Goal: Download file/media

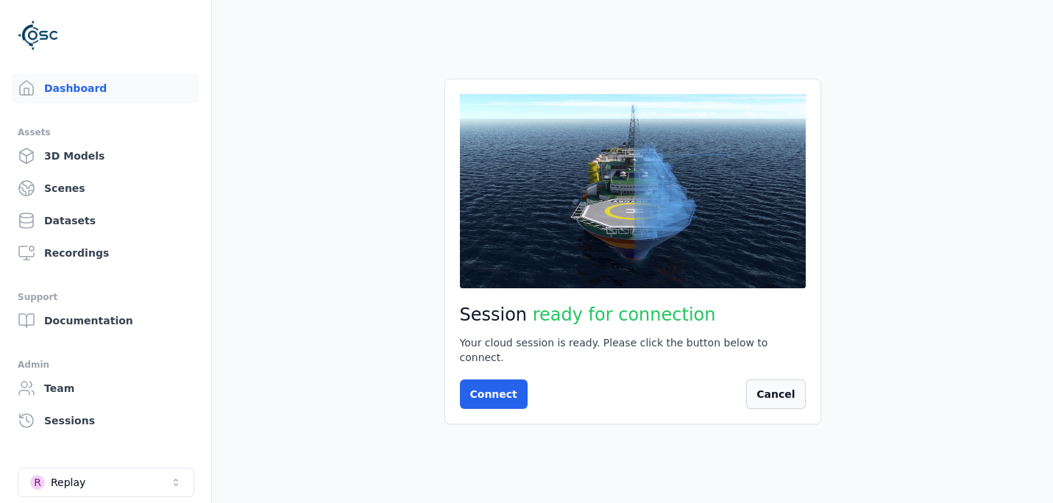
click at [769, 388] on button "Cancel" at bounding box center [775, 394] width 59 height 29
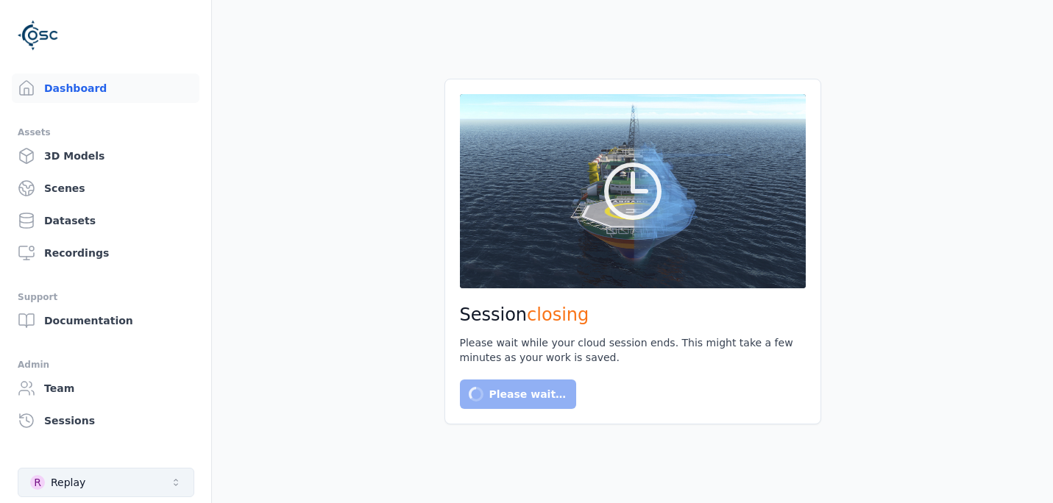
click at [163, 488] on button "R Replay" at bounding box center [106, 482] width 177 height 29
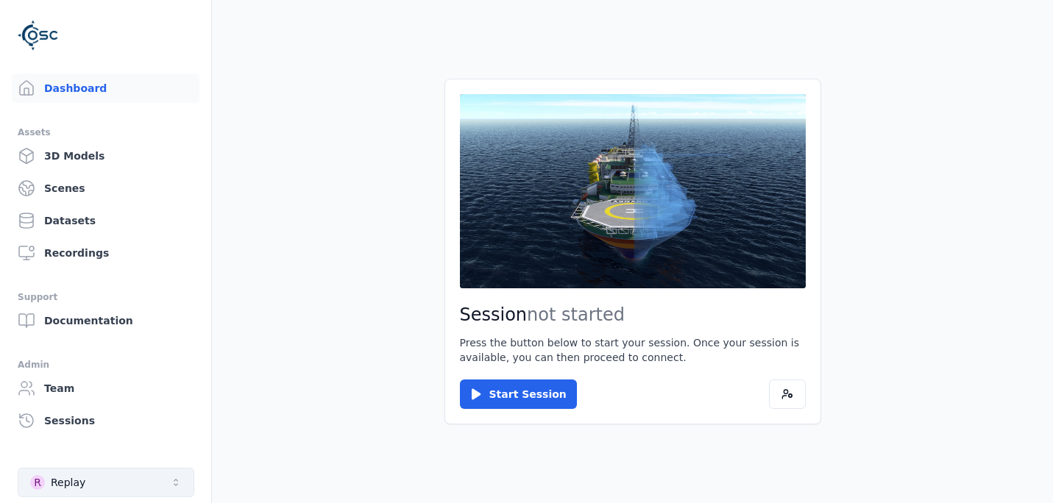
click at [162, 486] on button "R Replay" at bounding box center [106, 482] width 177 height 29
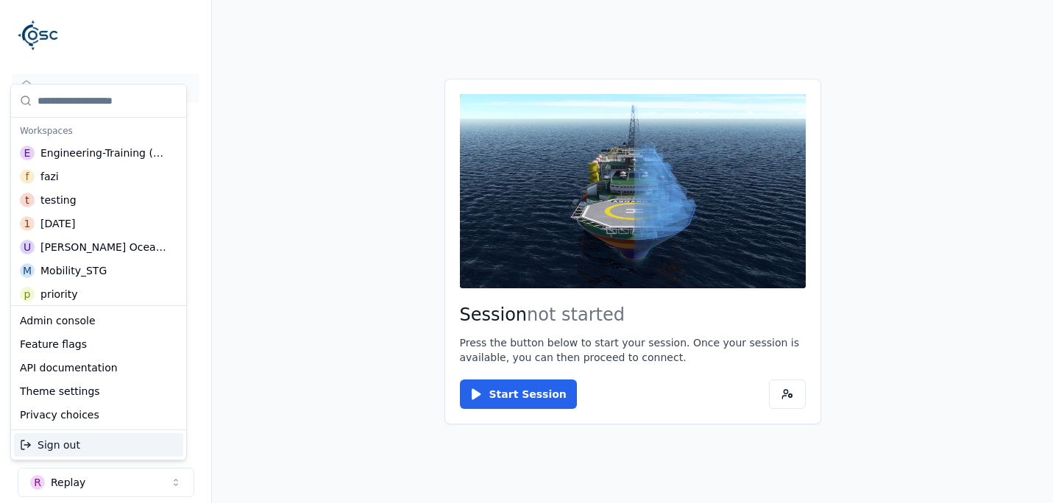
click at [117, 442] on div "Sign out" at bounding box center [98, 445] width 169 height 24
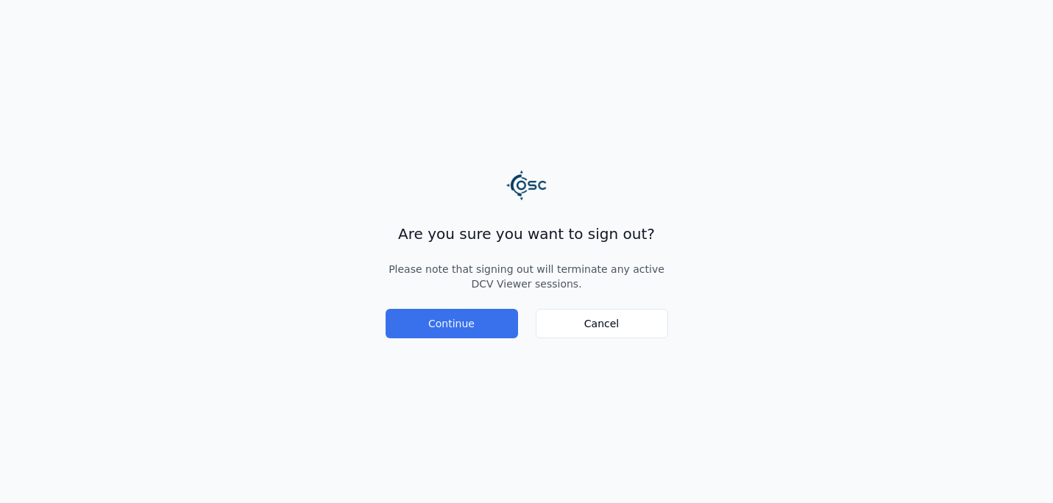
click at [482, 318] on button "Continue" at bounding box center [452, 323] width 132 height 29
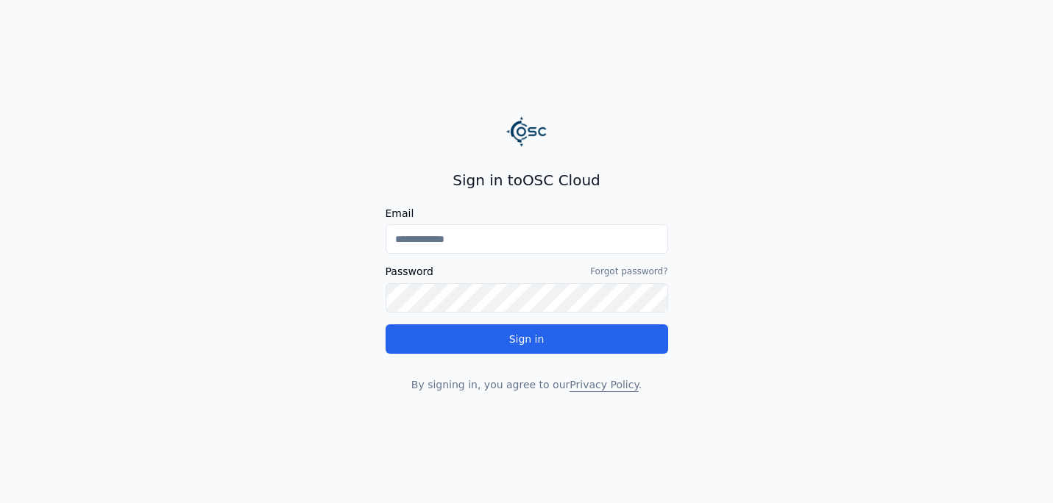
click at [533, 249] on input "Email" at bounding box center [527, 238] width 283 height 29
type input "**********"
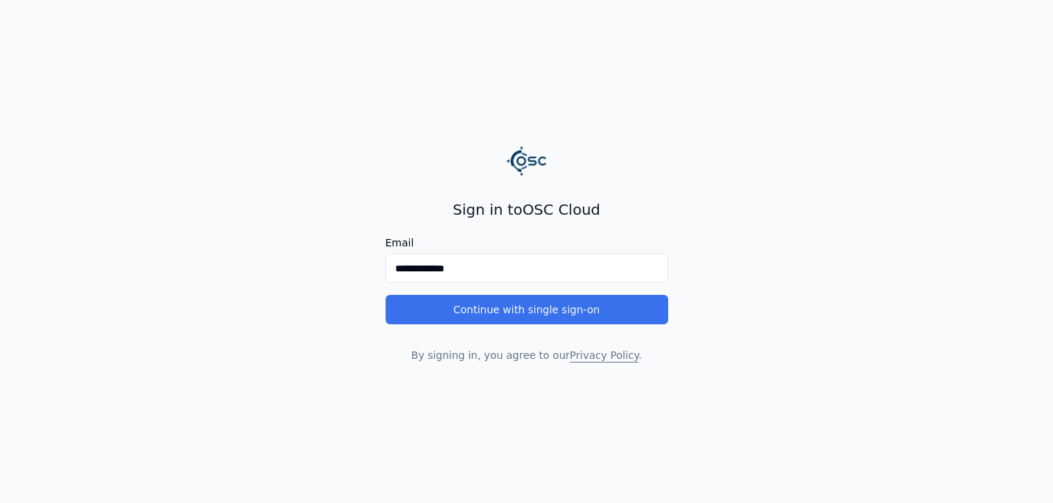
click at [511, 313] on button "Continue with single sign-on" at bounding box center [527, 309] width 283 height 29
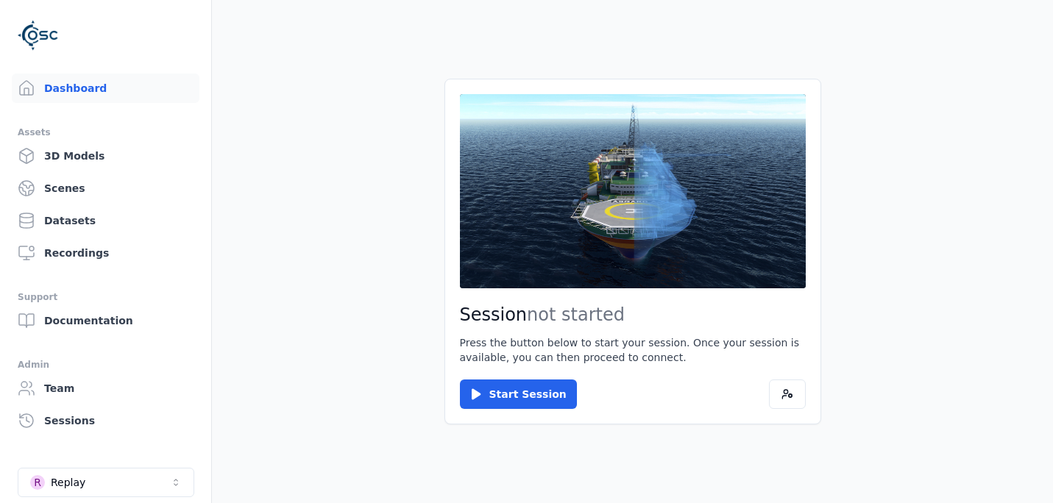
click at [254, 353] on main "Session not started Press the button below to start your session. Once your ses…" at bounding box center [632, 251] width 841 height 503
click at [160, 478] on button "R Replay" at bounding box center [106, 482] width 177 height 29
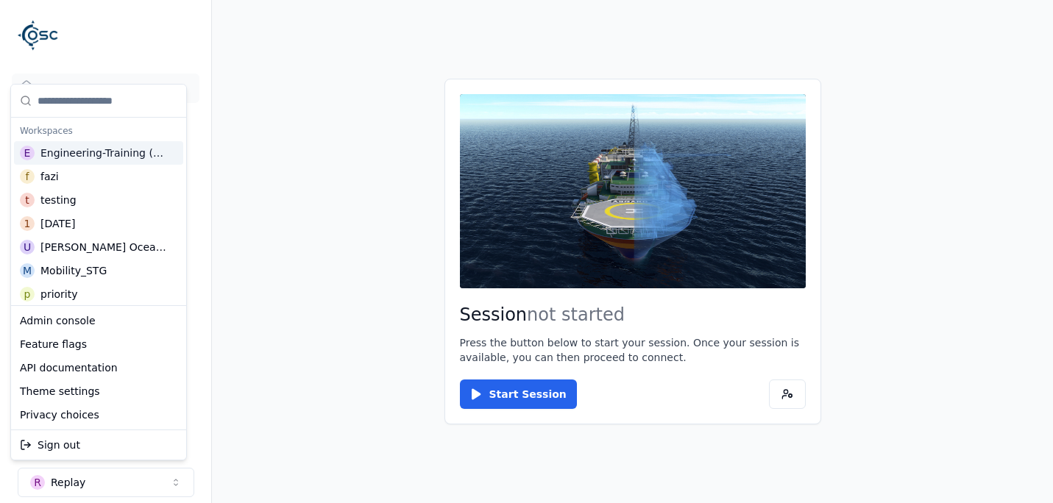
click at [116, 148] on div "Engineering-Training (SSO Staging)" at bounding box center [104, 153] width 129 height 15
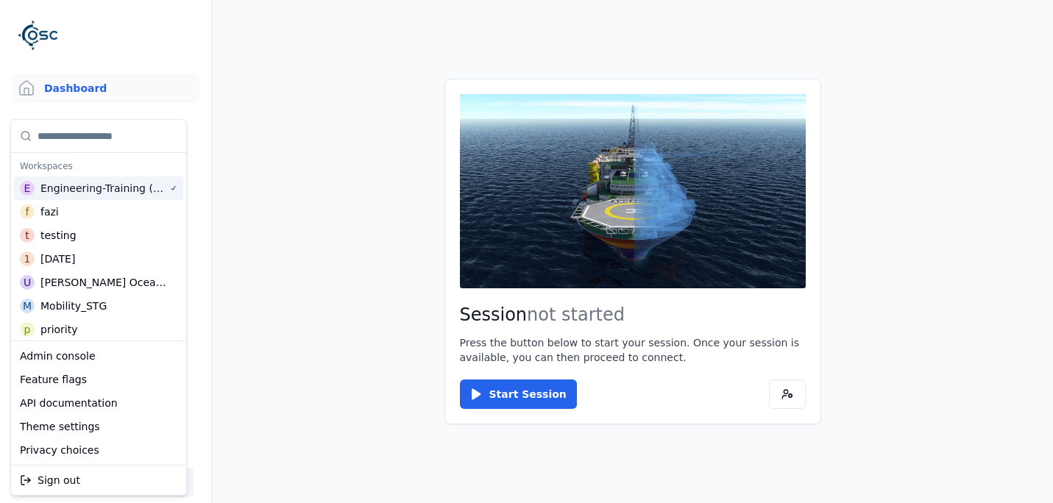
click at [309, 163] on html "Support Dashboard Assets 3D Models Scenes Datasets Recordings Support Documenta…" at bounding box center [526, 251] width 1053 height 503
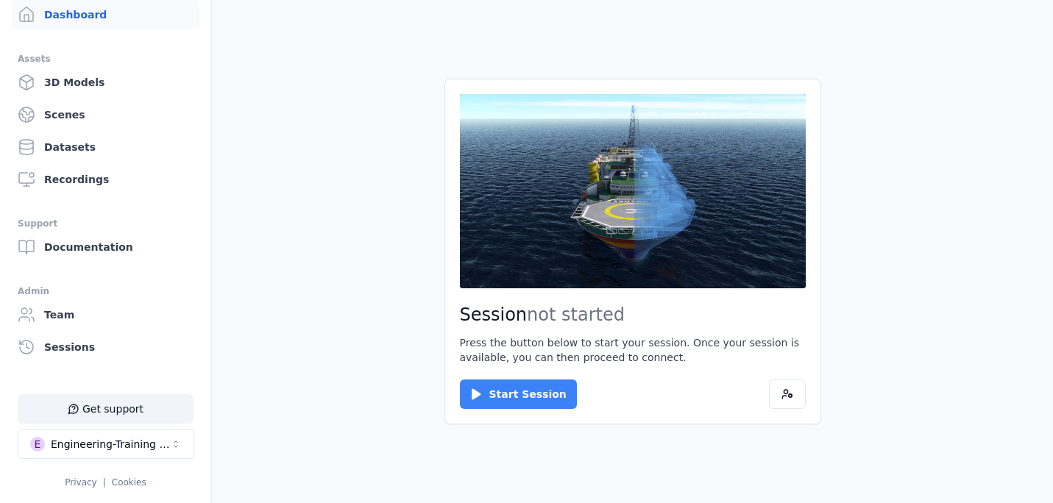
click at [511, 402] on button "Start Session" at bounding box center [518, 394] width 117 height 29
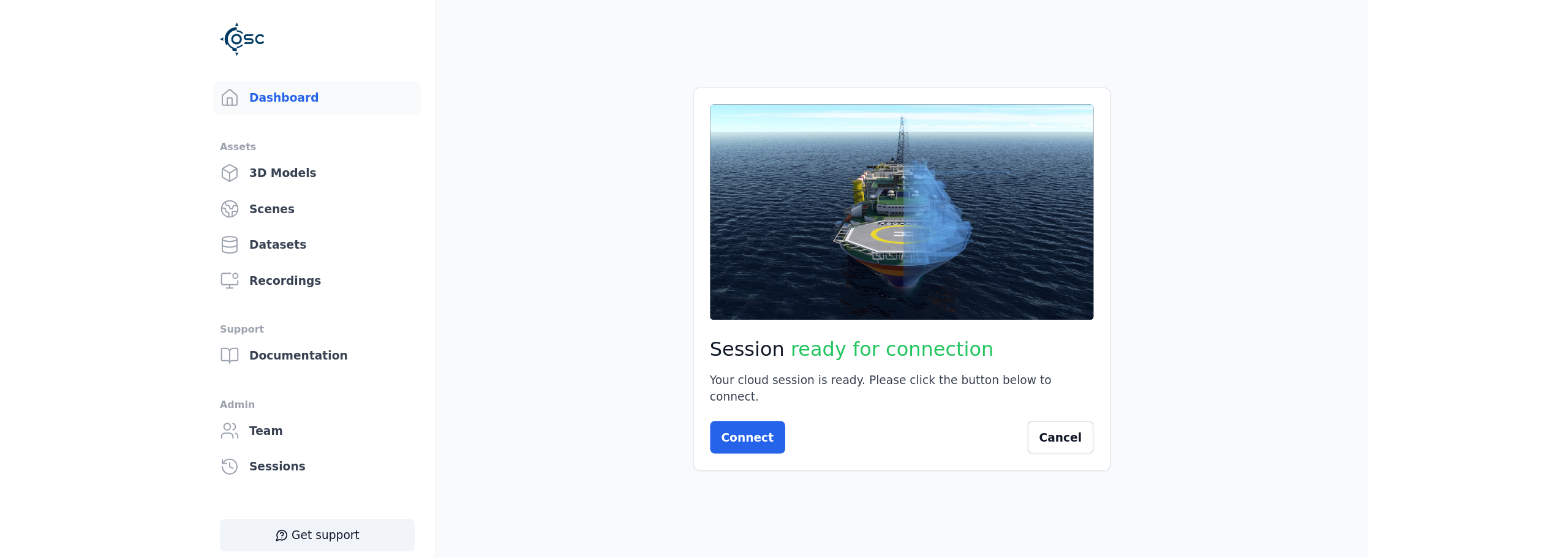
scroll to position [62, 0]
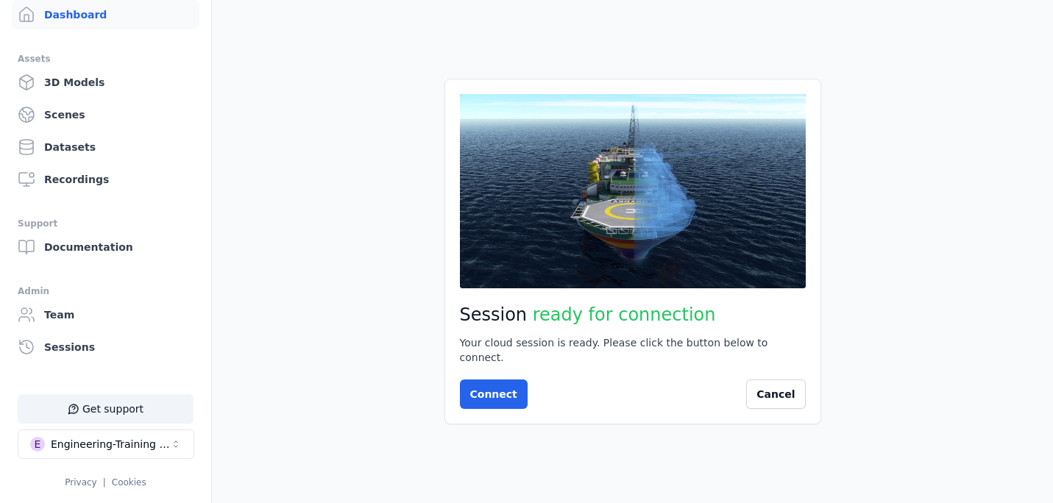
drag, startPoint x: 279, startPoint y: 319, endPoint x: 329, endPoint y: 330, distance: 51.2
click at [279, 319] on main "Session ready for connection Your cloud session is ready. Please click the butt…" at bounding box center [632, 251] width 841 height 503
click at [494, 386] on button "Connect" at bounding box center [494, 394] width 68 height 29
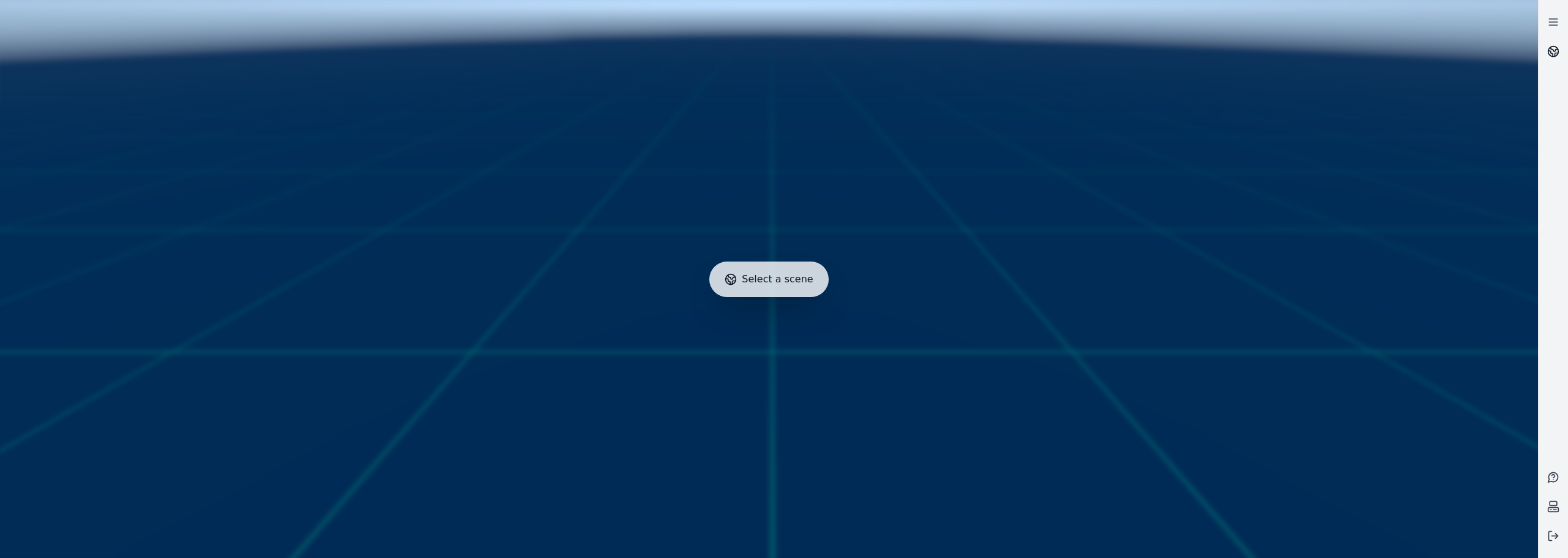
click at [876, 51] on icon at bounding box center [1550, 53] width 4 height 6
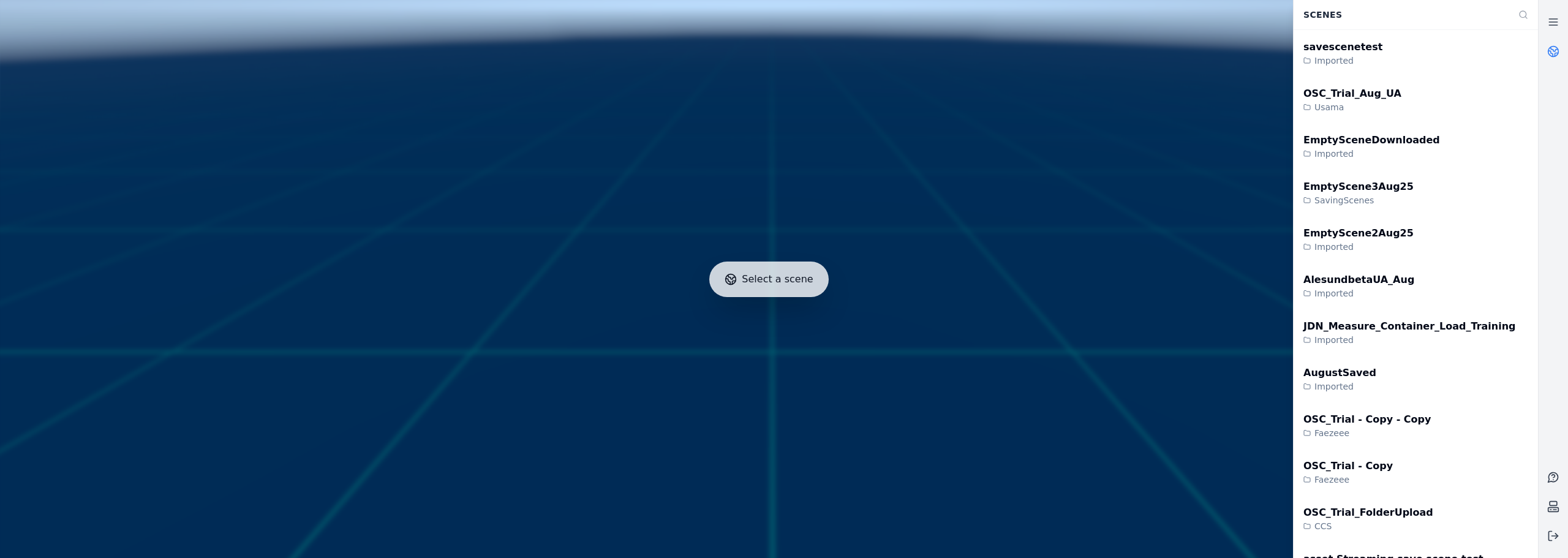
click at [503, 77] on div at bounding box center [768, 279] width 1547 height 568
click at [1434, 92] on div "OSC_Trial_Aug_UA Usama" at bounding box center [1416, 100] width 245 height 47
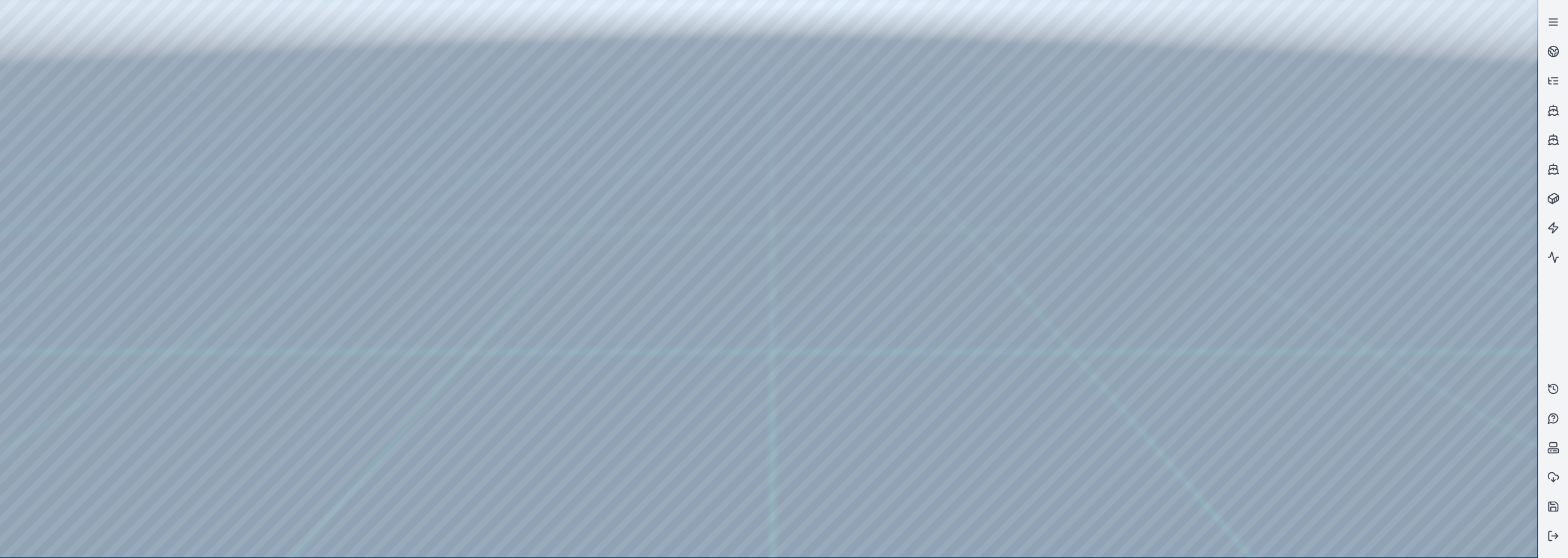
drag, startPoint x: 619, startPoint y: 215, endPoint x: 520, endPoint y: 237, distance: 101.4
drag, startPoint x: 533, startPoint y: 227, endPoint x: 714, endPoint y: 154, distance: 195.2
drag, startPoint x: 741, startPoint y: 142, endPoint x: 815, endPoint y: 112, distance: 79.8
drag, startPoint x: 796, startPoint y: 281, endPoint x: 984, endPoint y: 261, distance: 189.1
drag, startPoint x: 608, startPoint y: 314, endPoint x: 736, endPoint y: 296, distance: 129.3
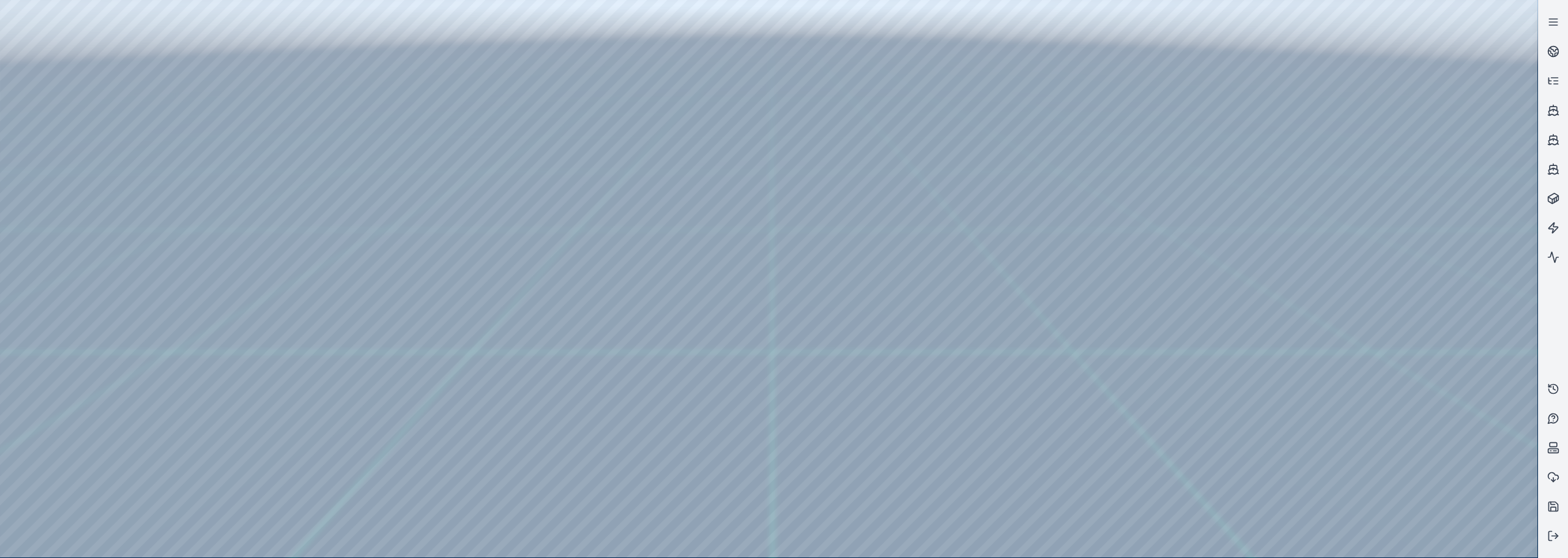
drag, startPoint x: 754, startPoint y: 351, endPoint x: 687, endPoint y: 375, distance: 71.2
click at [75, 120] on div at bounding box center [768, 279] width 1537 height 558
drag, startPoint x: 138, startPoint y: 198, endPoint x: 212, endPoint y: 271, distance: 103.9
drag, startPoint x: 821, startPoint y: 288, endPoint x: 768, endPoint y: 323, distance: 63.5
drag, startPoint x: 813, startPoint y: 270, endPoint x: 826, endPoint y: 212, distance: 59.4
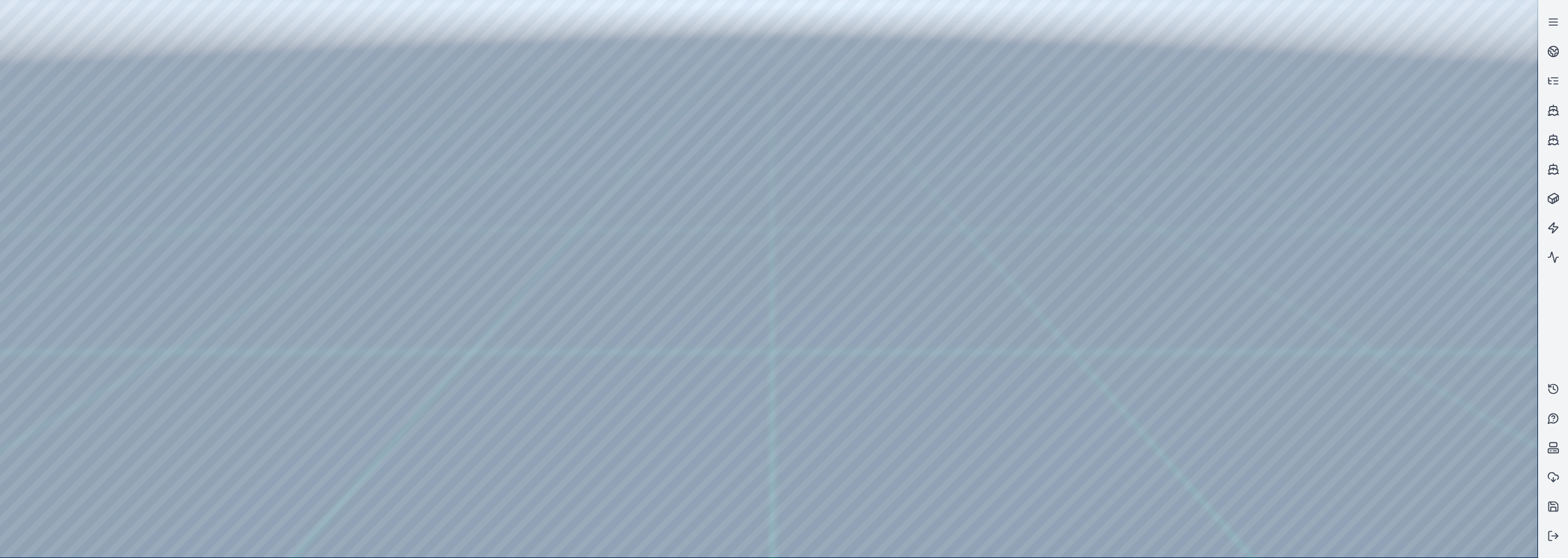
drag, startPoint x: 818, startPoint y: 228, endPoint x: 761, endPoint y: 222, distance: 57.3
drag, startPoint x: 786, startPoint y: 212, endPoint x: 838, endPoint y: 191, distance: 56.1
click at [1230, 541] on div at bounding box center [768, 279] width 1537 height 558
click at [365, 124] on div at bounding box center [768, 279] width 1537 height 558
drag, startPoint x: 770, startPoint y: 172, endPoint x: 742, endPoint y: 157, distance: 31.8
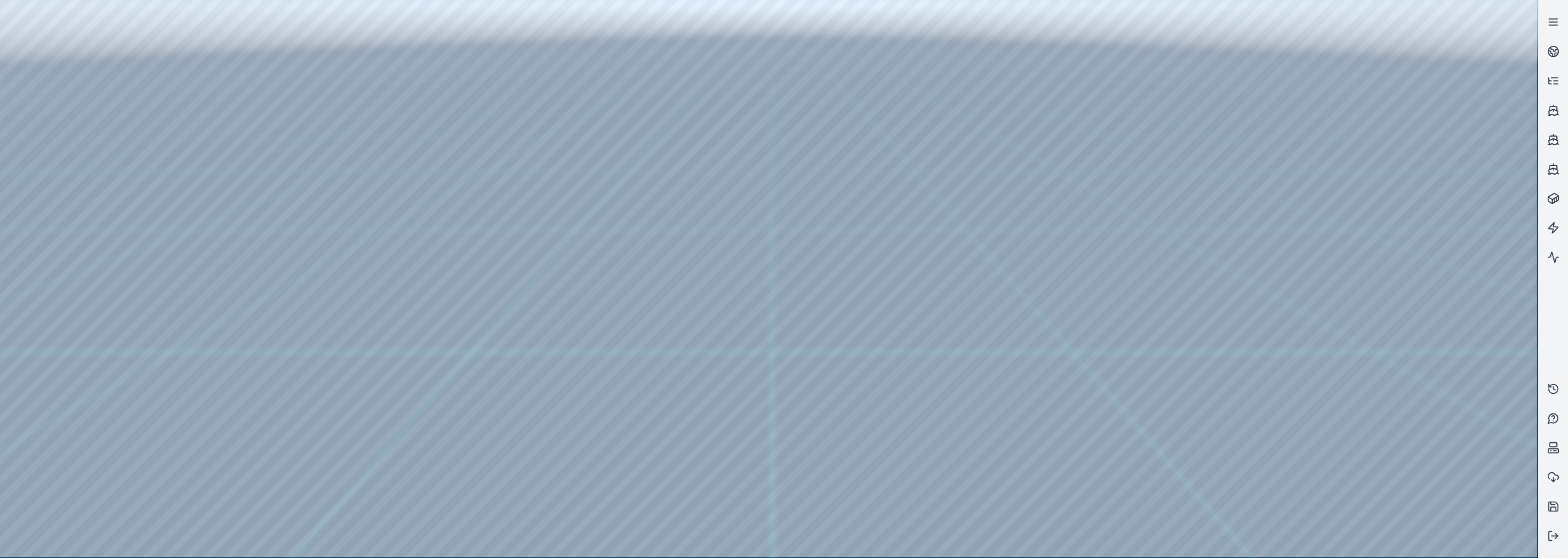
drag, startPoint x: 793, startPoint y: 302, endPoint x: 766, endPoint y: 268, distance: 43.4
click at [1561, 47] on link at bounding box center [1552, 51] width 29 height 29
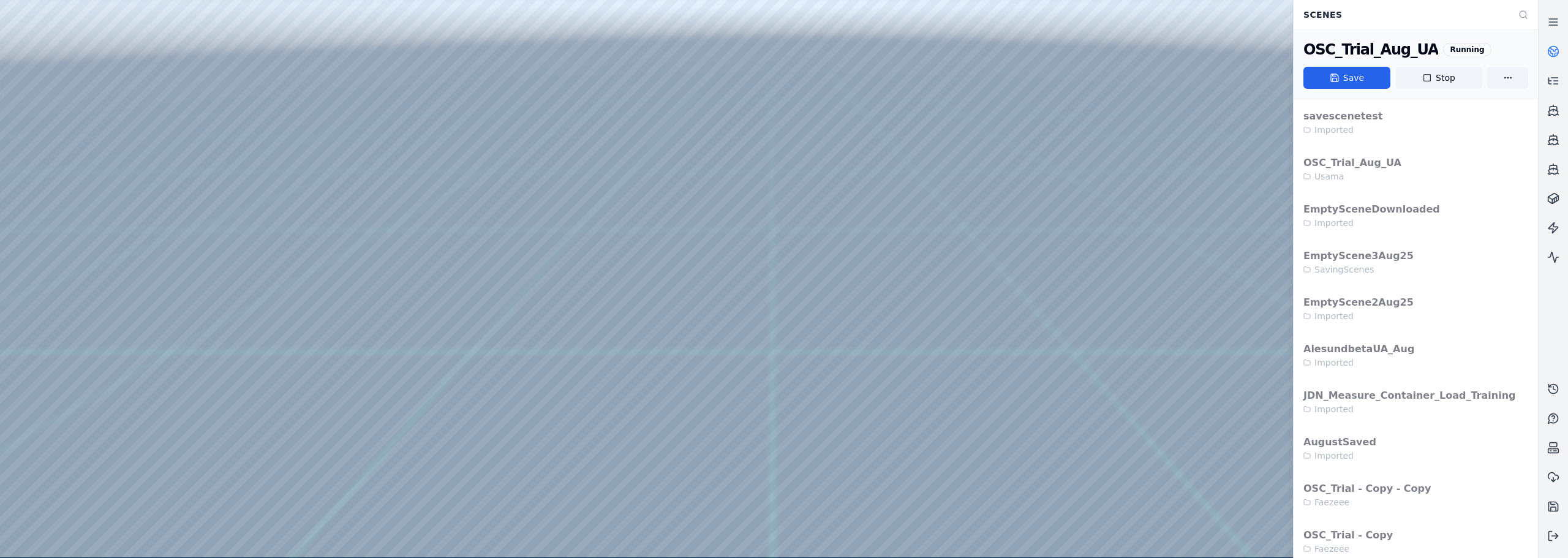
click at [267, 366] on div at bounding box center [768, 279] width 1537 height 558
click at [1547, 537] on icon at bounding box center [1553, 536] width 12 height 12
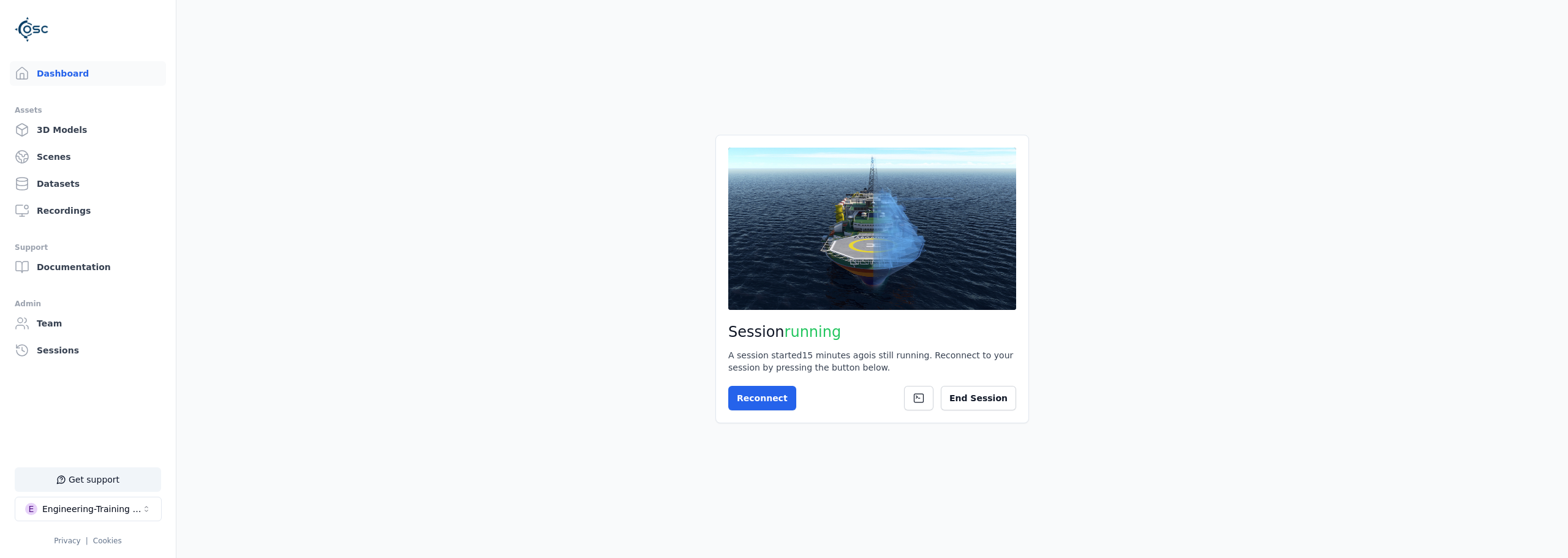
click at [460, 379] on main "Session running A session started 15 minutes ago is still running. Reconnect to…" at bounding box center [872, 279] width 1392 height 558
click at [132, 511] on div "Engineering-Training (SSO Staging)" at bounding box center [92, 509] width 99 height 12
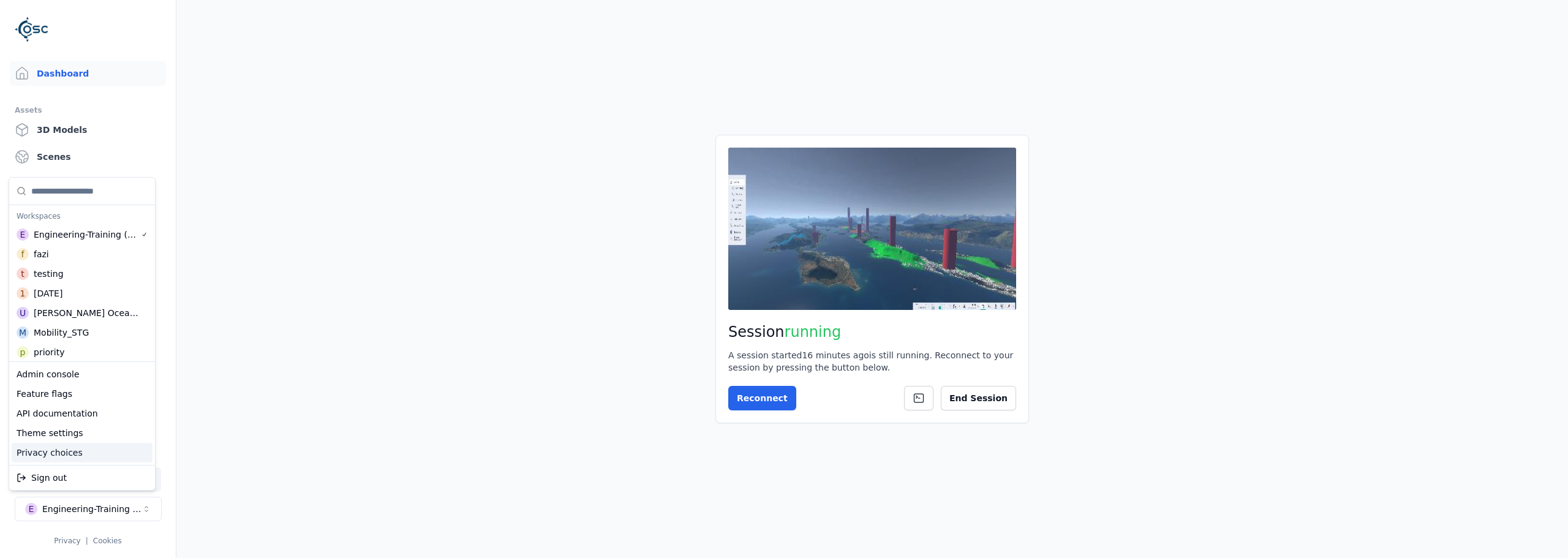
click at [328, 223] on html "Support Dashboard Assets 3D Models Scenes Datasets Recordings Support Documenta…" at bounding box center [784, 279] width 1568 height 558
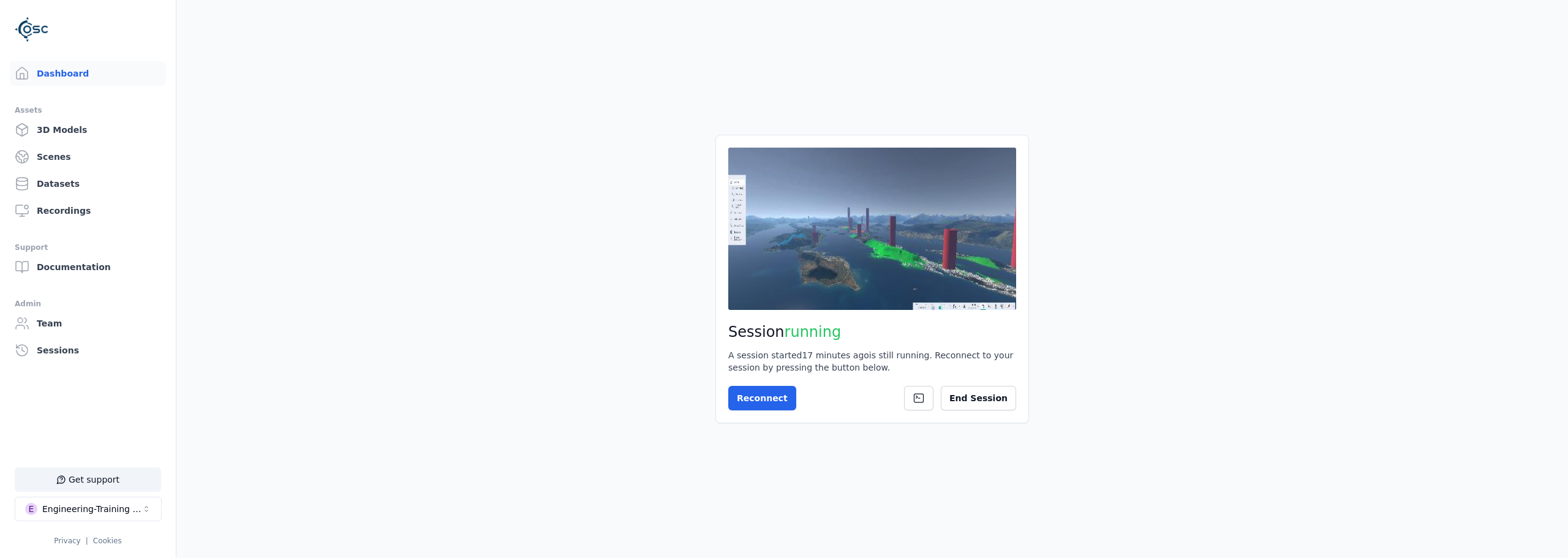
click at [337, 351] on main "Session running A session started 17 minutes ago is still running. Reconnect to…" at bounding box center [872, 279] width 1392 height 558
click at [762, 399] on button "Reconnect" at bounding box center [762, 398] width 68 height 24
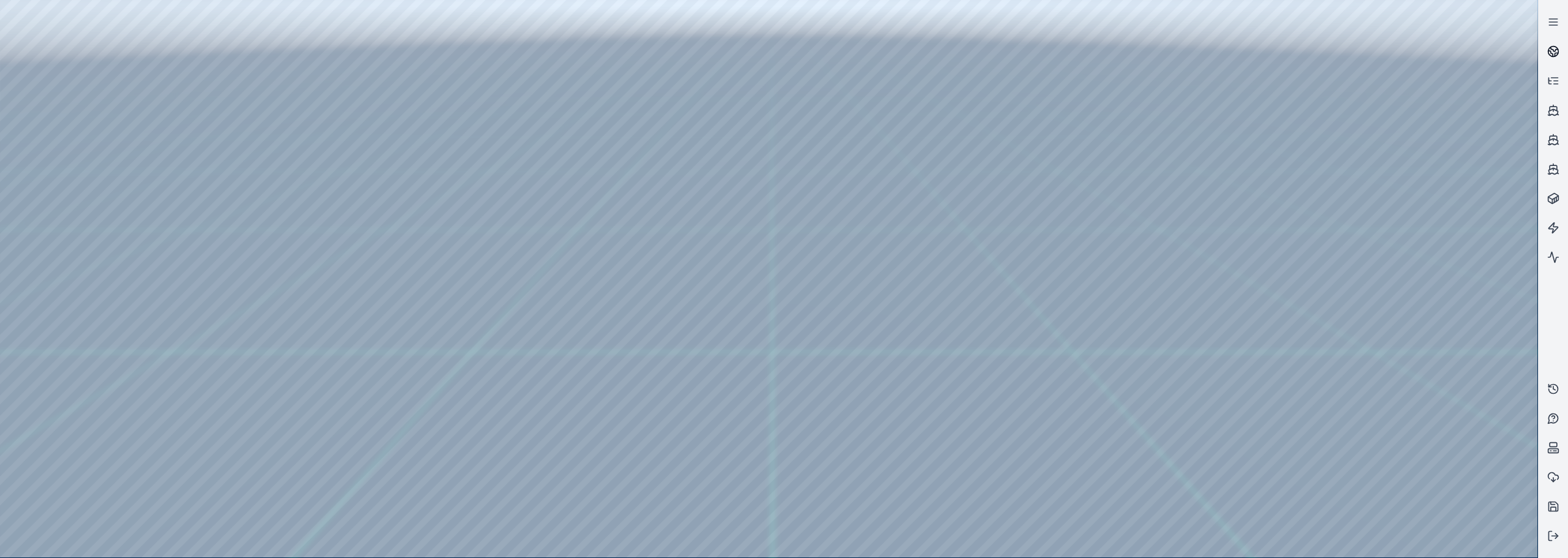
click at [1557, 53] on circle at bounding box center [1553, 52] width 11 height 11
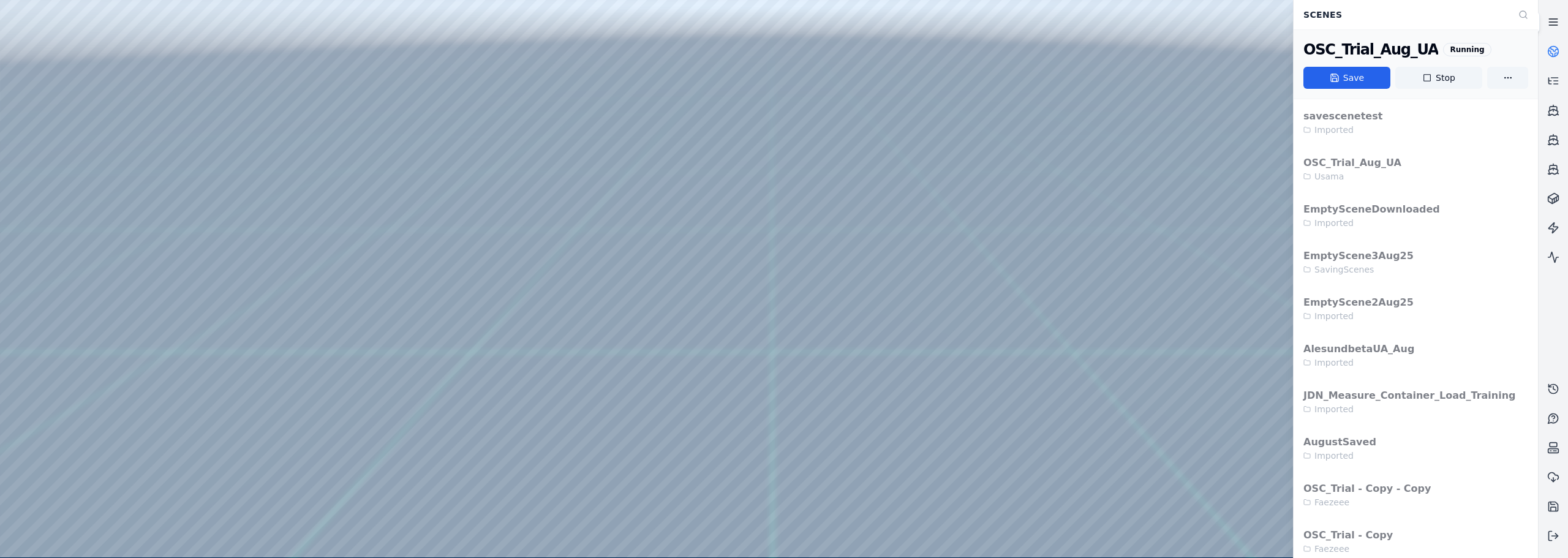
click at [1554, 22] on line at bounding box center [1553, 22] width 8 height 0
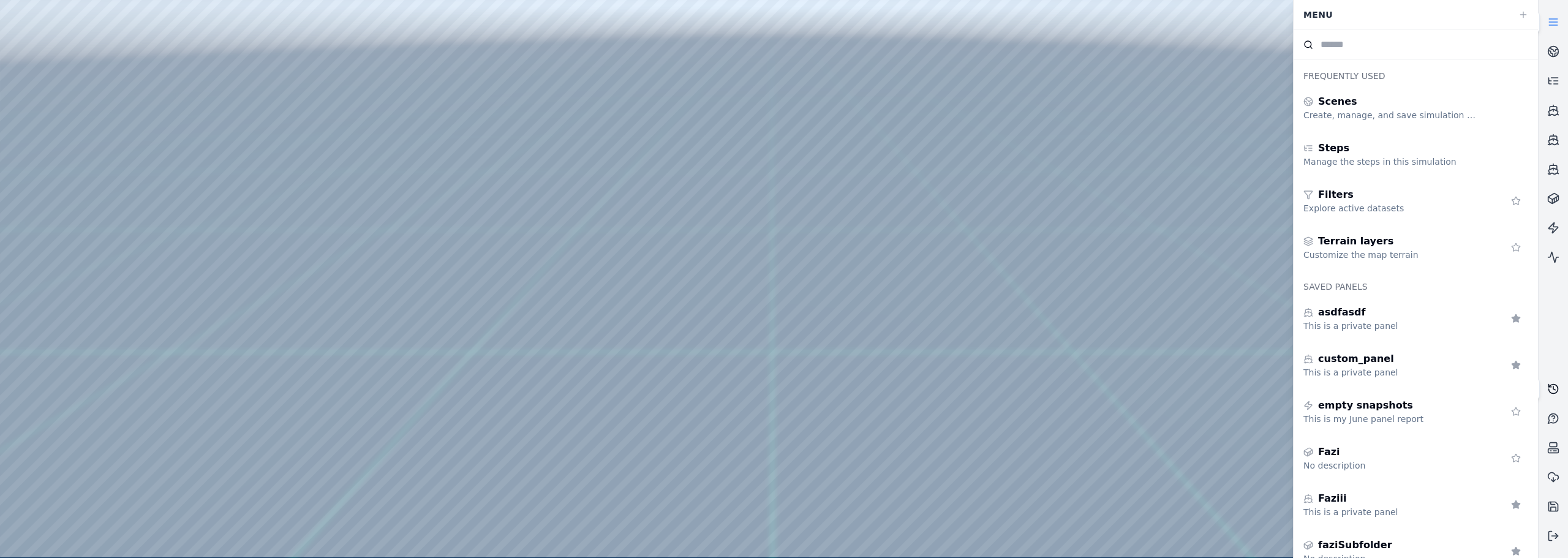
click at [1552, 389] on icon at bounding box center [1553, 389] width 12 height 12
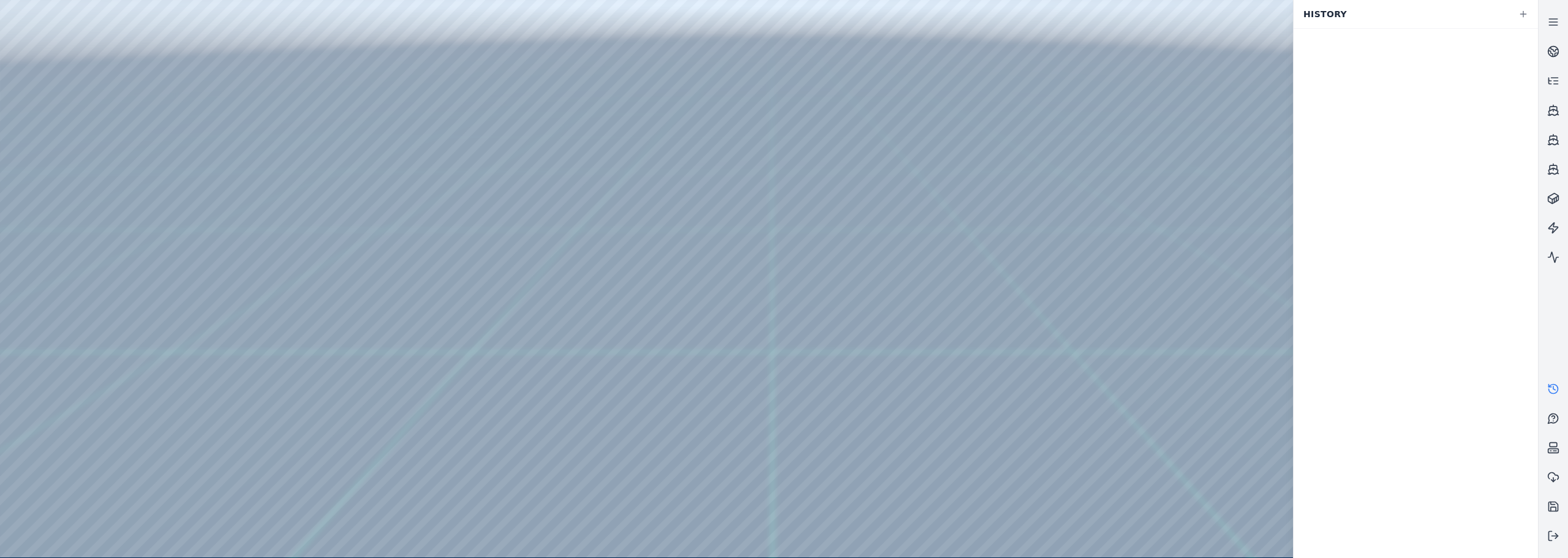
click at [1552, 389] on icon at bounding box center [1553, 389] width 12 height 12
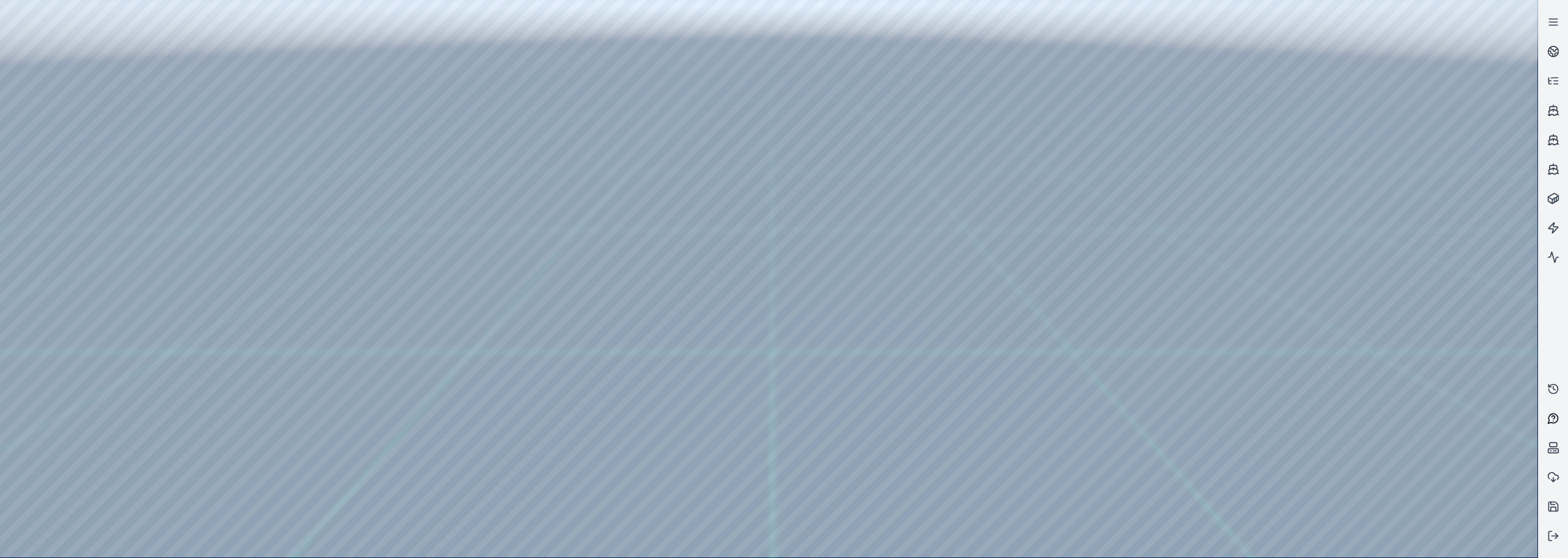
click at [1549, 423] on icon at bounding box center [1553, 419] width 10 height 10
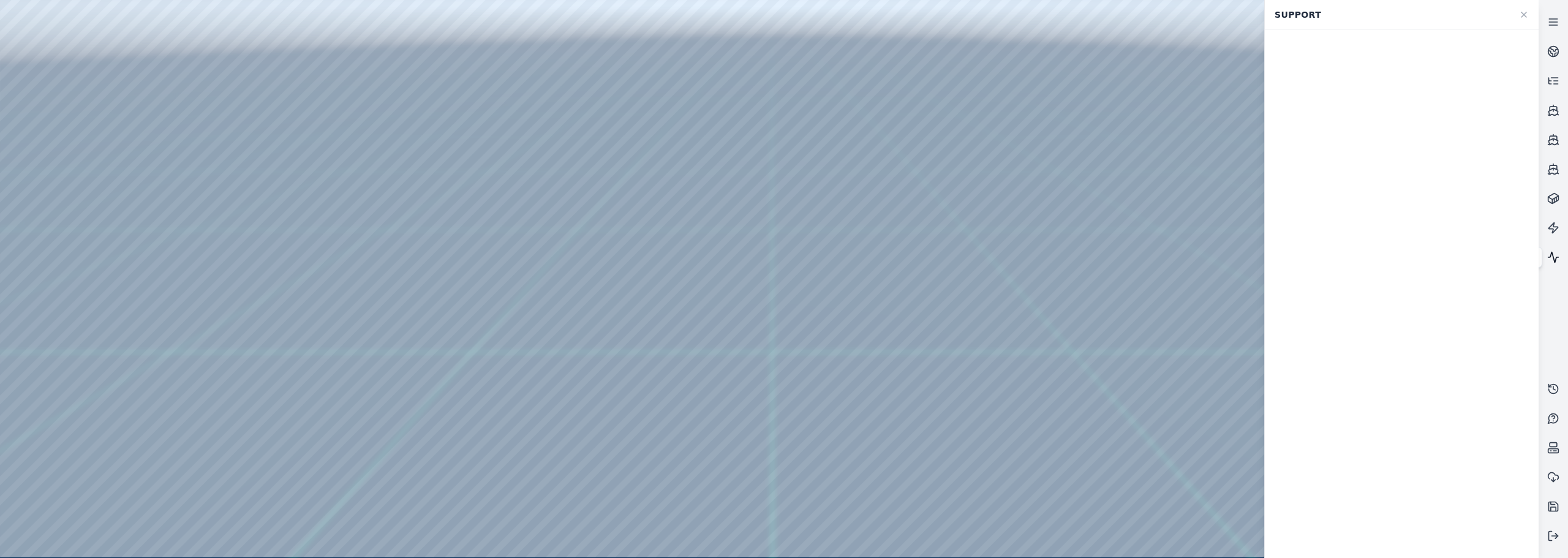
click at [1551, 255] on icon at bounding box center [1553, 257] width 12 height 12
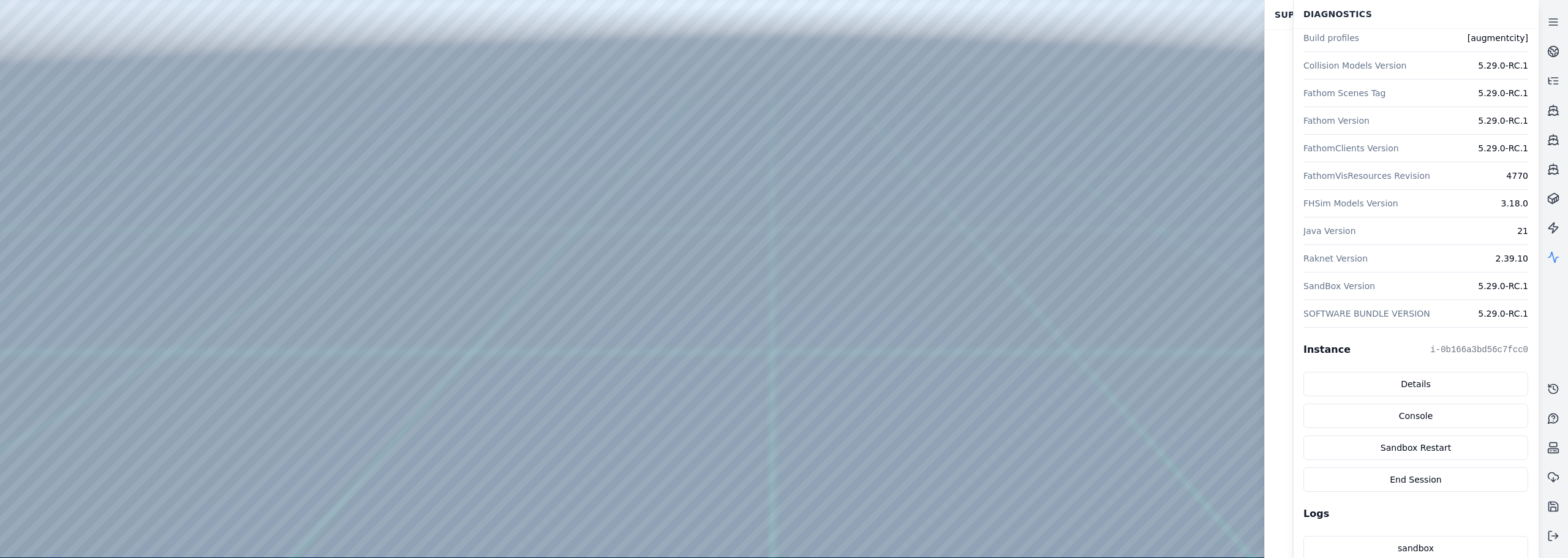
scroll to position [122, 0]
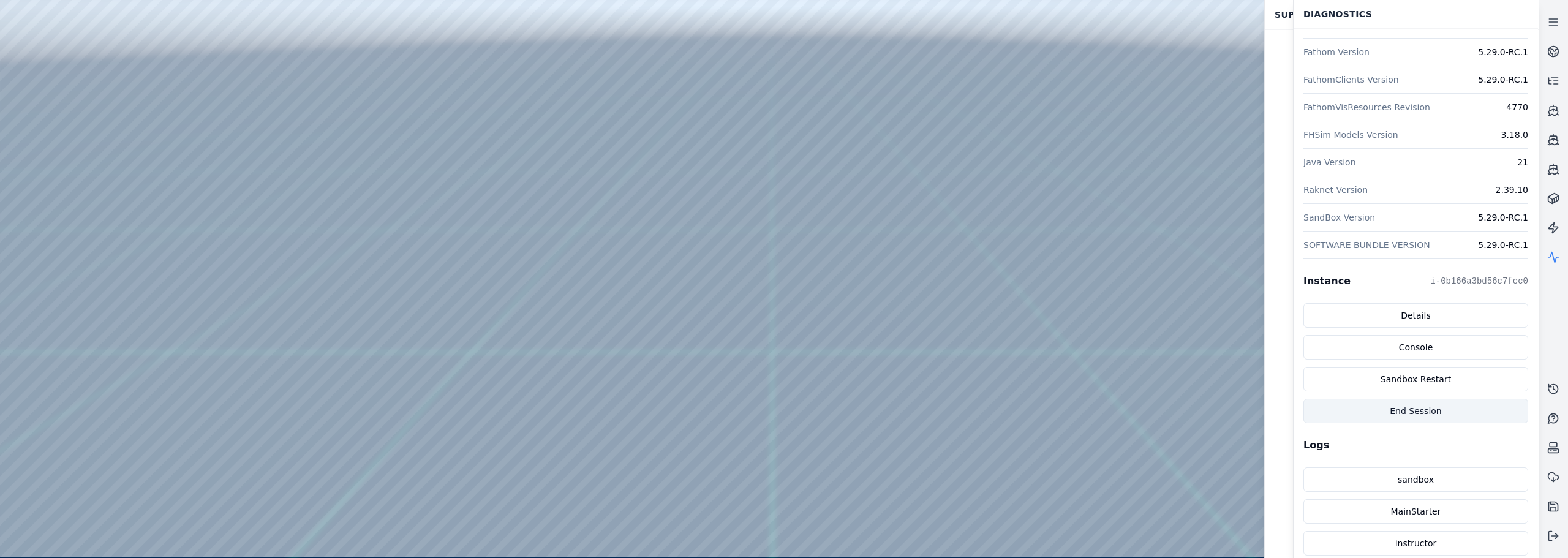
click at [1407, 416] on button "End Session" at bounding box center [1416, 411] width 225 height 24
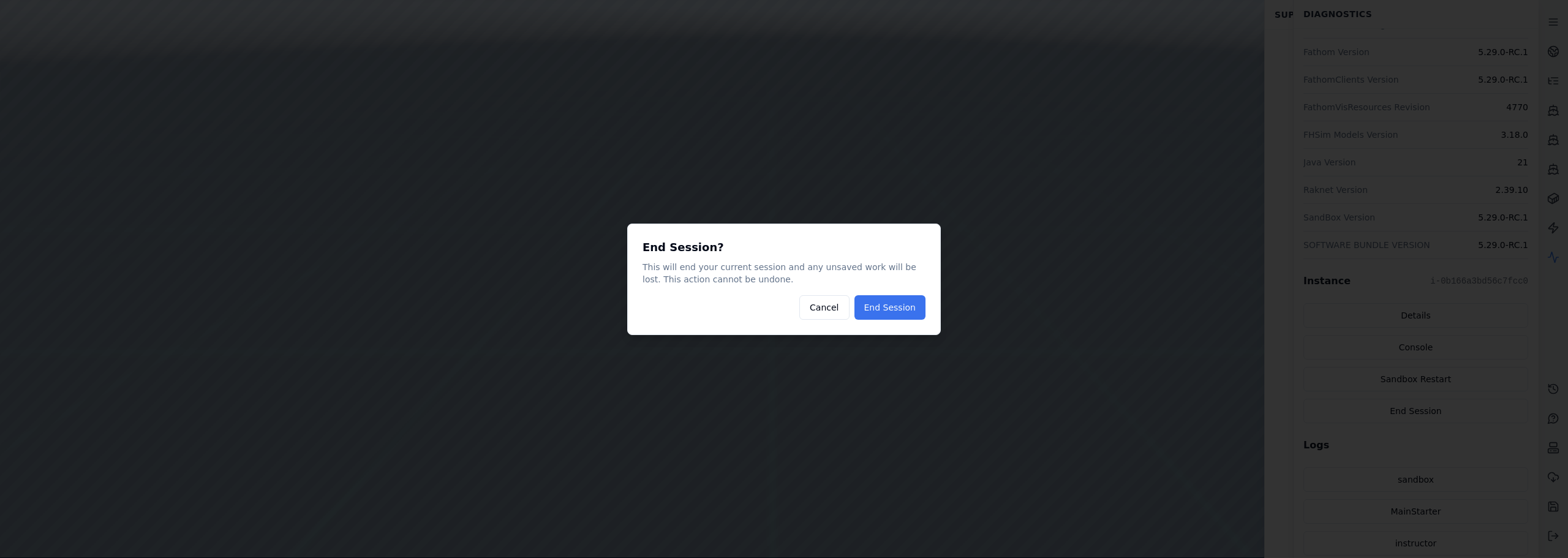
click at [901, 306] on button "End Session" at bounding box center [889, 307] width 71 height 24
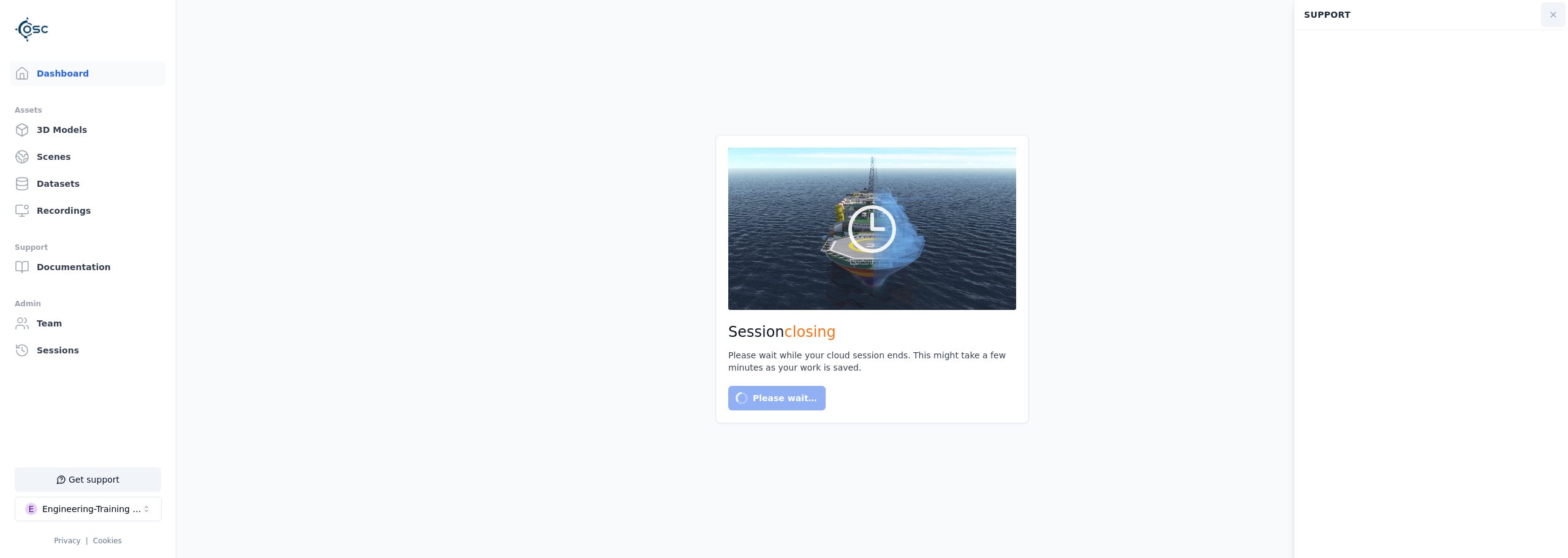
click at [1551, 15] on icon at bounding box center [1553, 15] width 10 height 10
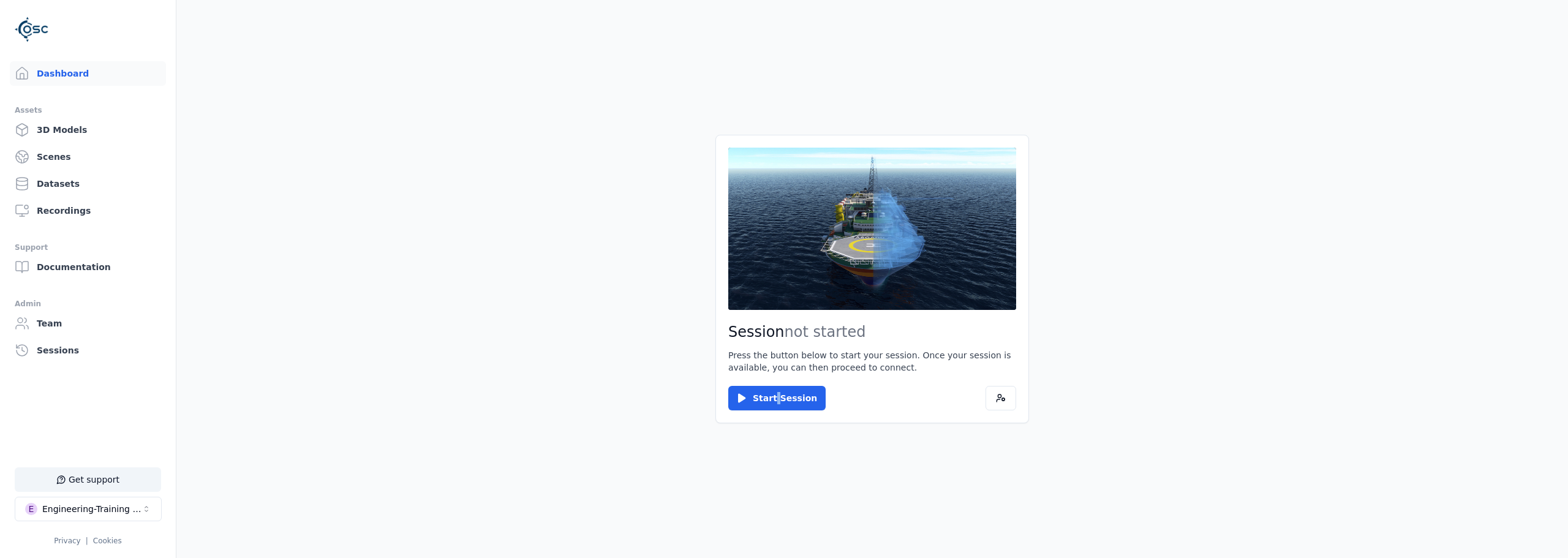
click at [772, 480] on main "Session not started Press the button below to start your session. Once your ses…" at bounding box center [872, 279] width 1392 height 558
click at [748, 480] on main "Session not started Press the button below to start your session. Once your ses…" at bounding box center [872, 279] width 1392 height 558
click at [752, 400] on button "Start Session" at bounding box center [777, 398] width 97 height 24
click at [754, 386] on button "Connect" at bounding box center [757, 398] width 57 height 24
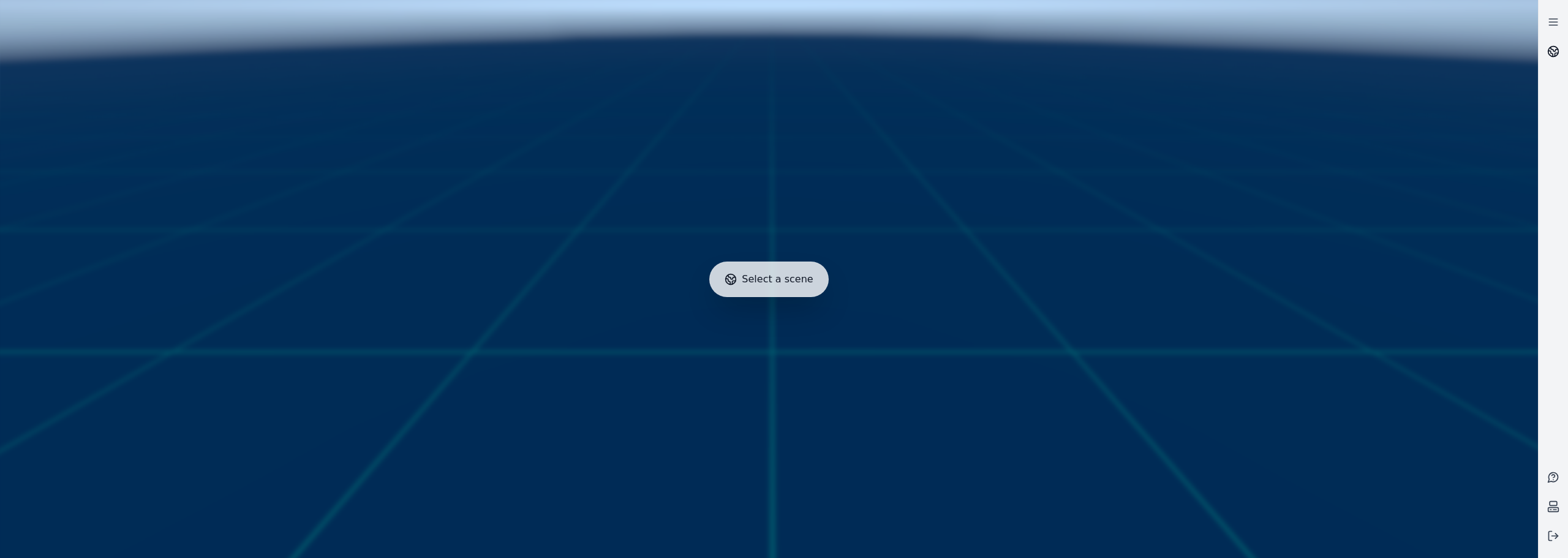
click at [1547, 47] on icon at bounding box center [1553, 51] width 12 height 12
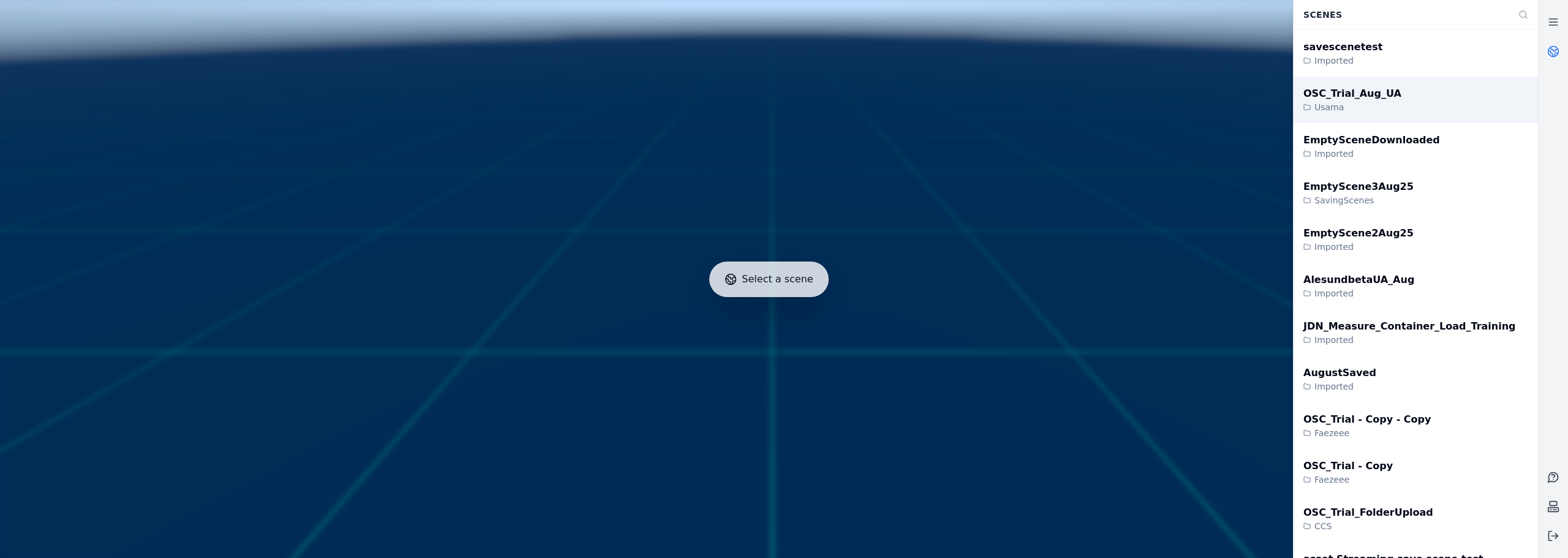
click at [1387, 92] on div "OSC_Trial_Aug_UA Usama" at bounding box center [1416, 100] width 245 height 47
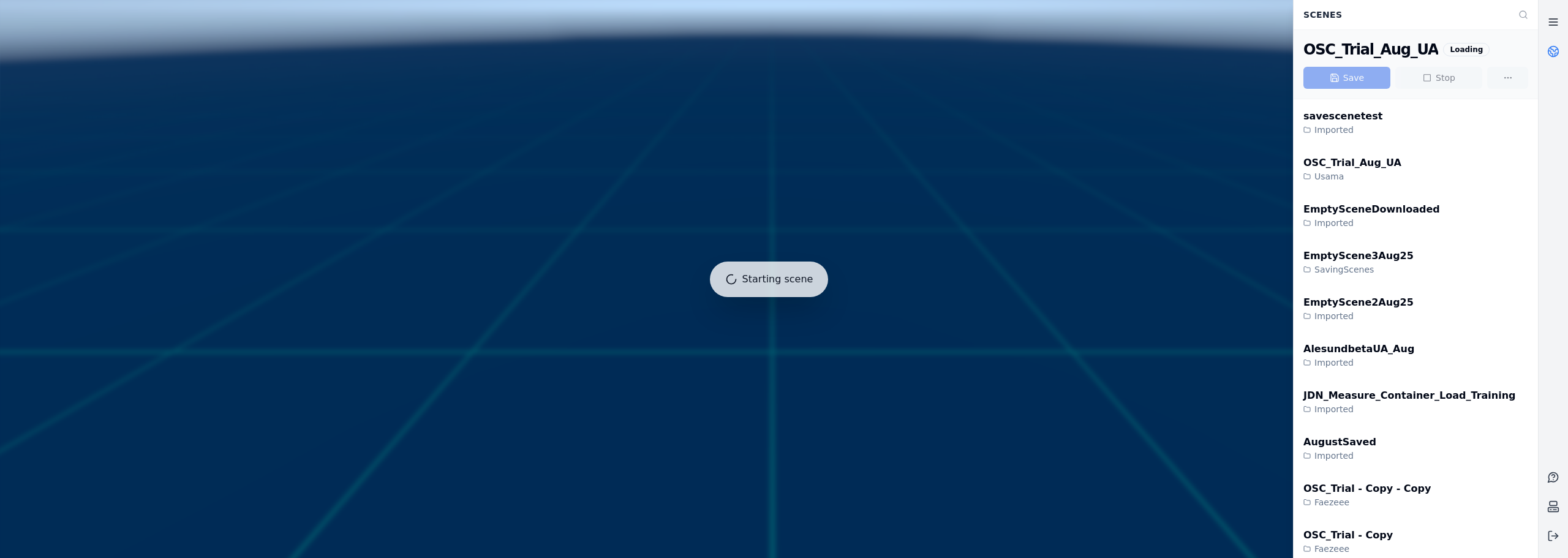
click at [1554, 17] on icon at bounding box center [1553, 22] width 12 height 12
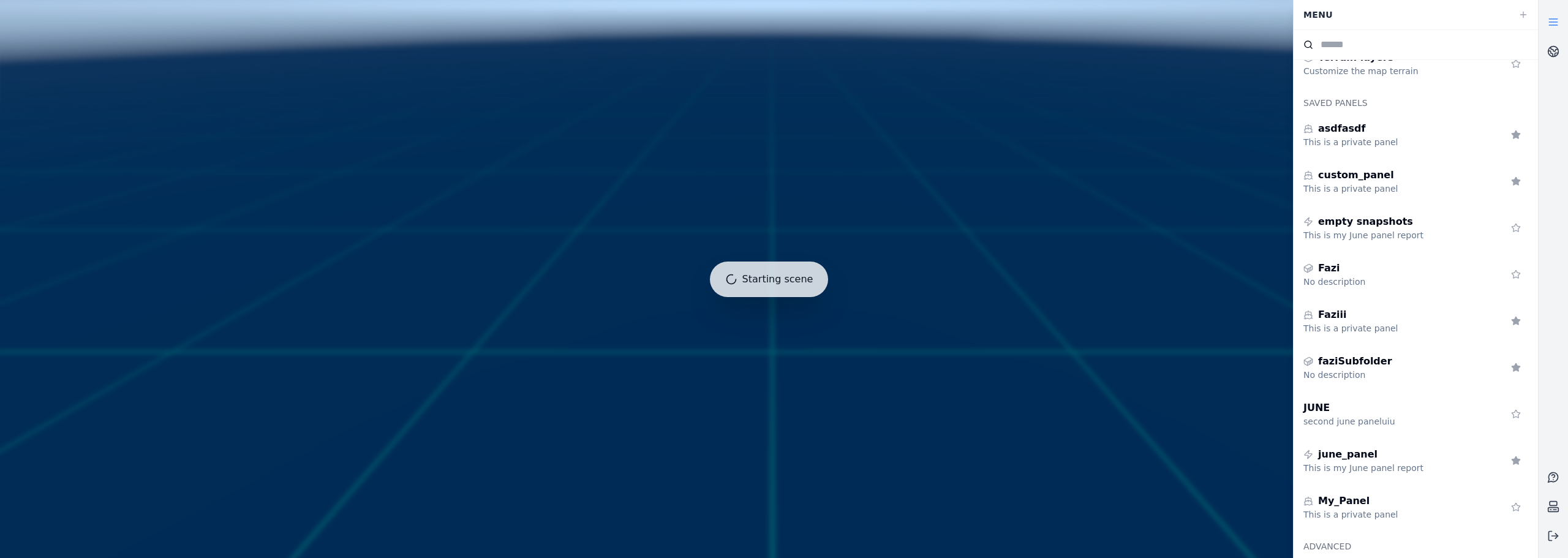
scroll to position [245, 0]
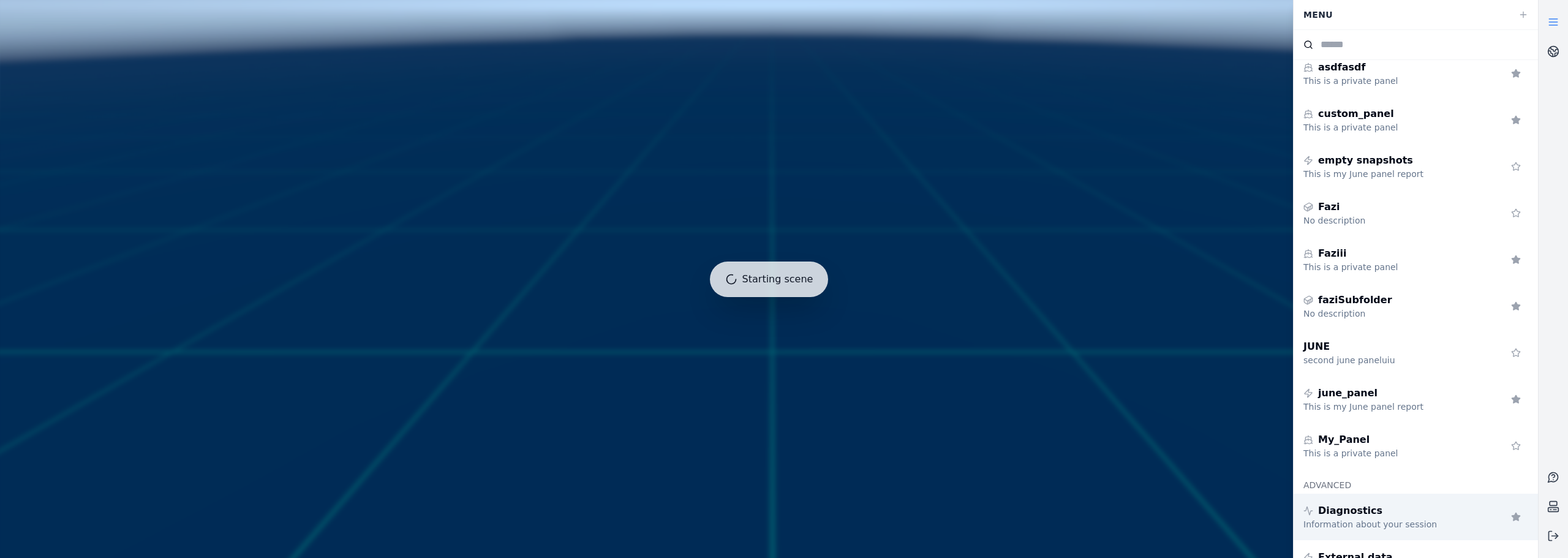
click at [1407, 511] on div "Diagnostics" at bounding box center [1392, 511] width 176 height 15
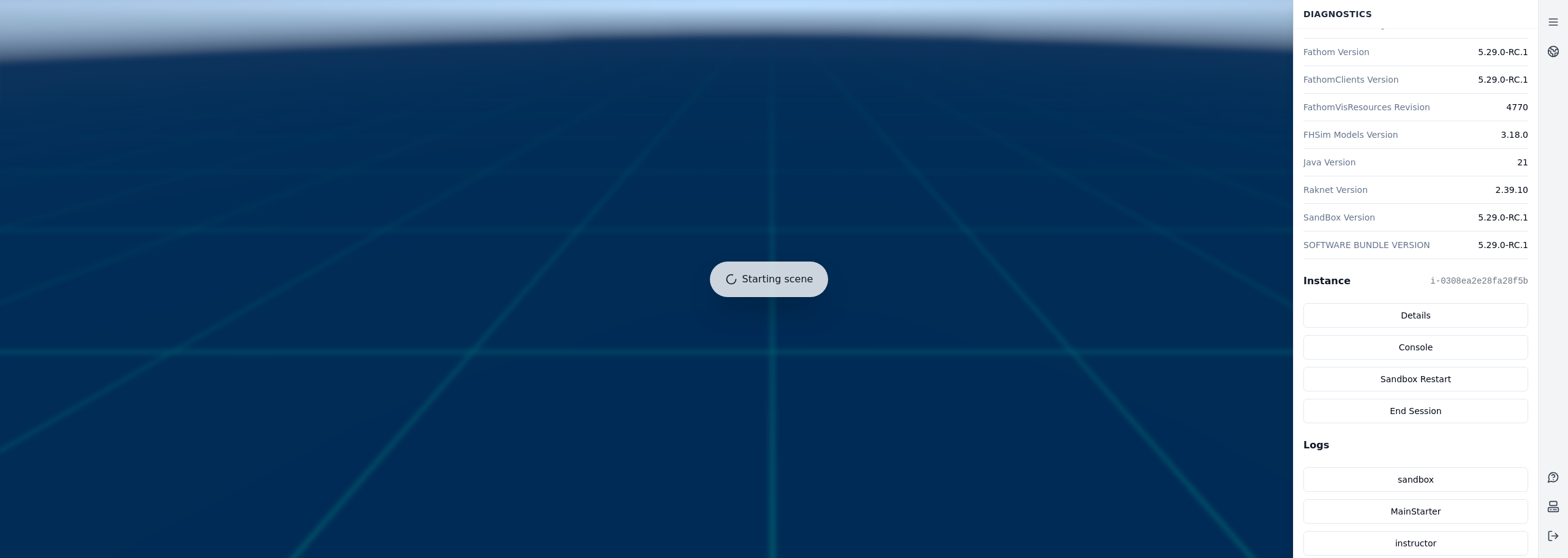
scroll to position [184, 0]
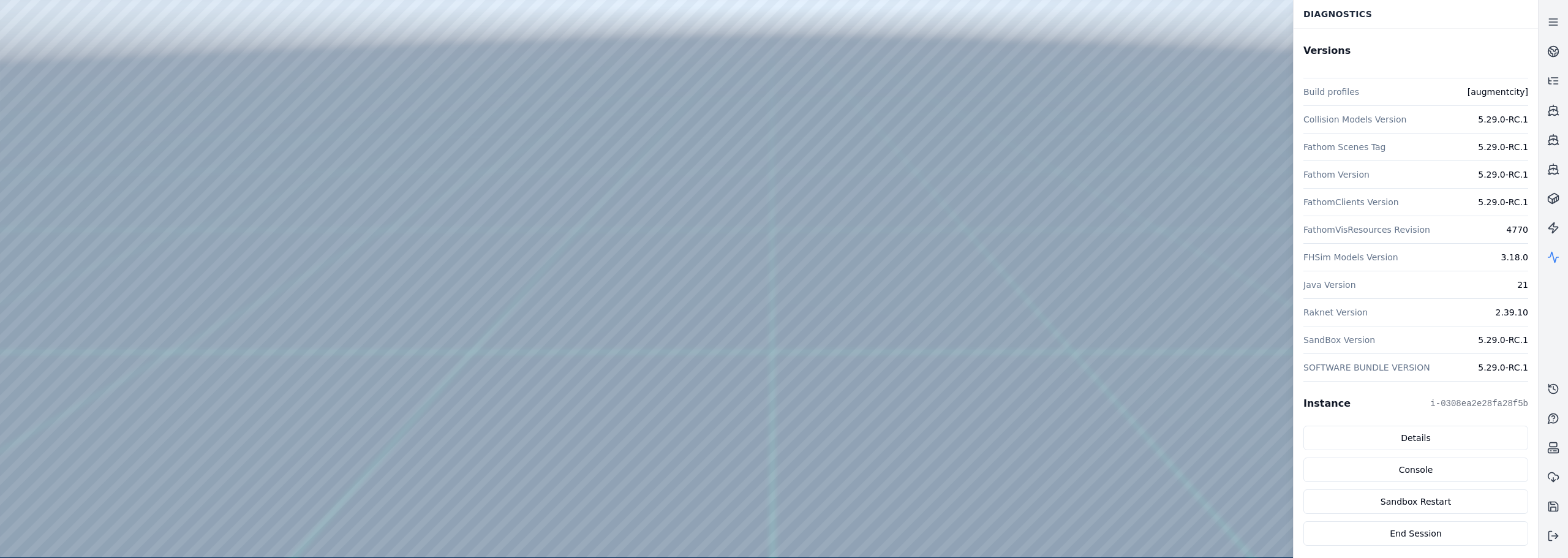
drag, startPoint x: 905, startPoint y: 392, endPoint x: 826, endPoint y: 455, distance: 101.0
drag, startPoint x: 786, startPoint y: 264, endPoint x: 821, endPoint y: 223, distance: 53.9
drag, startPoint x: 766, startPoint y: 288, endPoint x: 738, endPoint y: 321, distance: 43.3
drag, startPoint x: 685, startPoint y: 322, endPoint x: 782, endPoint y: 282, distance: 104.9
drag, startPoint x: 782, startPoint y: 282, endPoint x: 811, endPoint y: 261, distance: 35.8
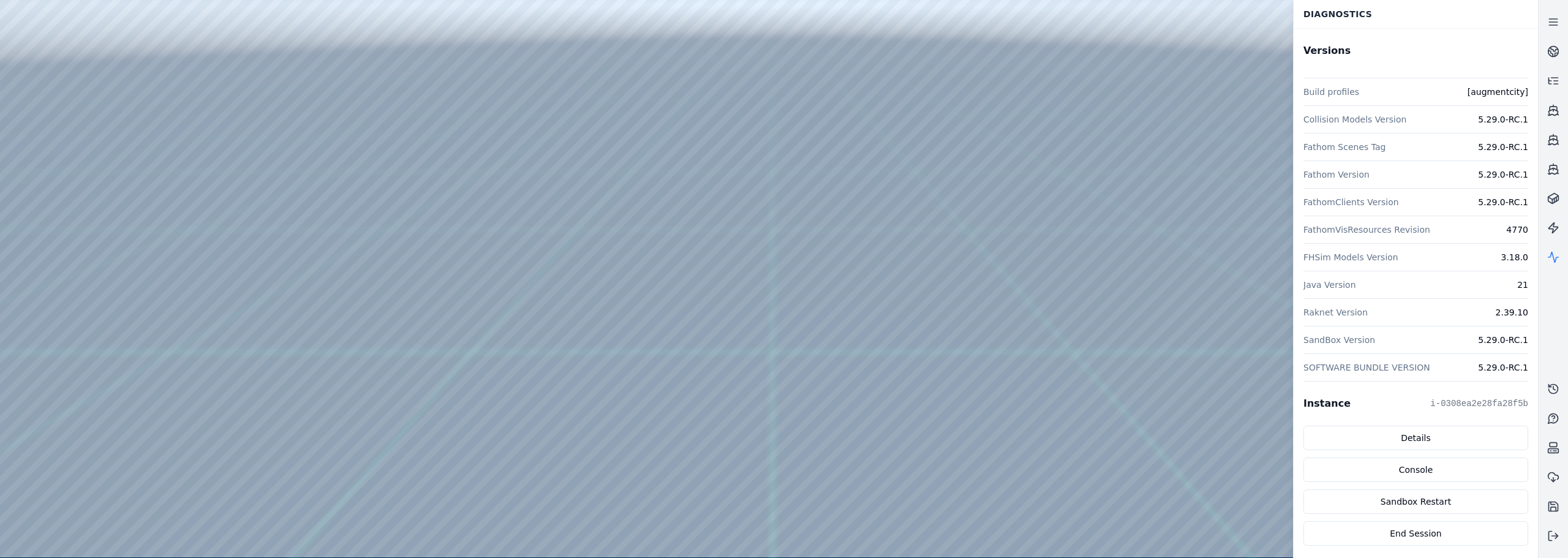
drag, startPoint x: 851, startPoint y: 349, endPoint x: 813, endPoint y: 370, distance: 43.4
drag, startPoint x: 779, startPoint y: 340, endPoint x: 802, endPoint y: 313, distance: 35.5
drag, startPoint x: 838, startPoint y: 358, endPoint x: 754, endPoint y: 390, distance: 89.9
drag, startPoint x: 761, startPoint y: 405, endPoint x: 783, endPoint y: 405, distance: 22.0
drag, startPoint x: 896, startPoint y: 326, endPoint x: 831, endPoint y: 329, distance: 65.1
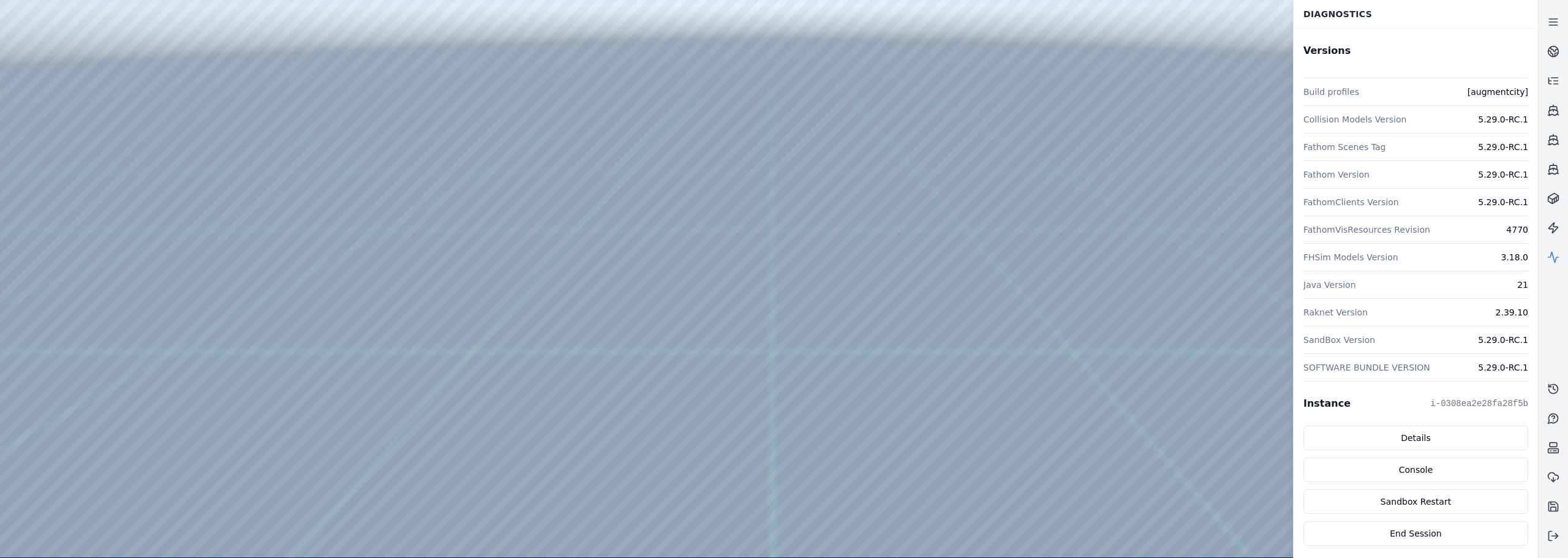
drag, startPoint x: 851, startPoint y: 295, endPoint x: 878, endPoint y: 284, distance: 29.2
drag, startPoint x: 692, startPoint y: 247, endPoint x: 682, endPoint y: 252, distance: 11.2
click at [764, 421] on div at bounding box center [768, 279] width 1537 height 558
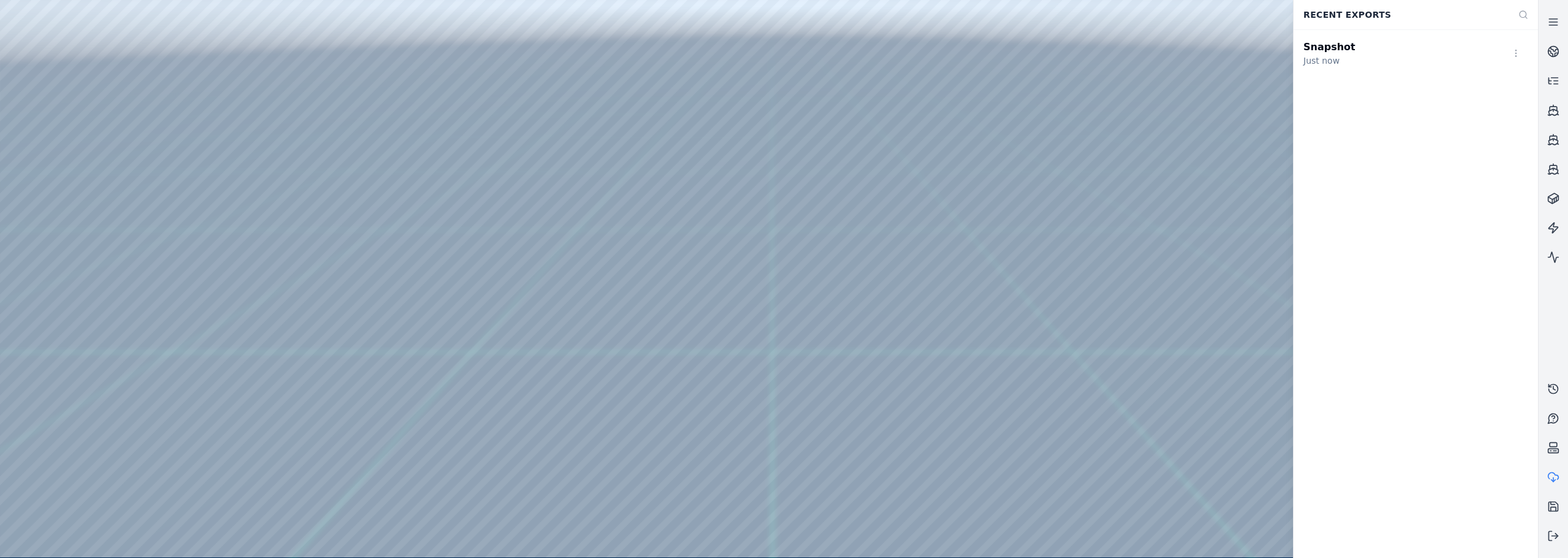
drag, startPoint x: 946, startPoint y: 345, endPoint x: 901, endPoint y: 369, distance: 51.0
click at [1512, 54] on html "Support Recent Exports Snapshot 5 min ago" at bounding box center [784, 279] width 1568 height 558
click at [1496, 75] on div "Download" at bounding box center [1488, 81] width 72 height 20
click at [1483, 127] on div "Snapshot 5 min ago" at bounding box center [1416, 293] width 245 height 529
click at [1516, 52] on html "Support Recent Exports Snapshot 5 min ago" at bounding box center [784, 279] width 1568 height 558
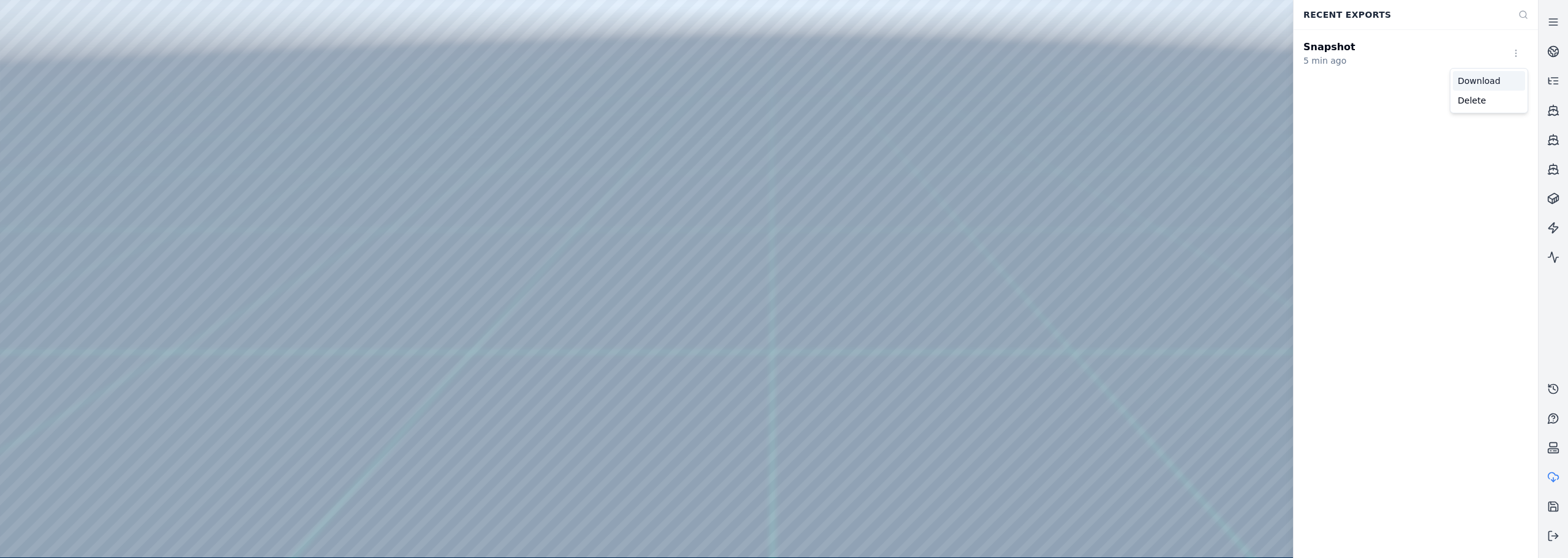
click at [1506, 77] on div "Download" at bounding box center [1488, 81] width 72 height 20
click at [1377, 267] on div "Snapshot 5 min ago" at bounding box center [1416, 293] width 245 height 529
